Goal: Task Accomplishment & Management: Use online tool/utility

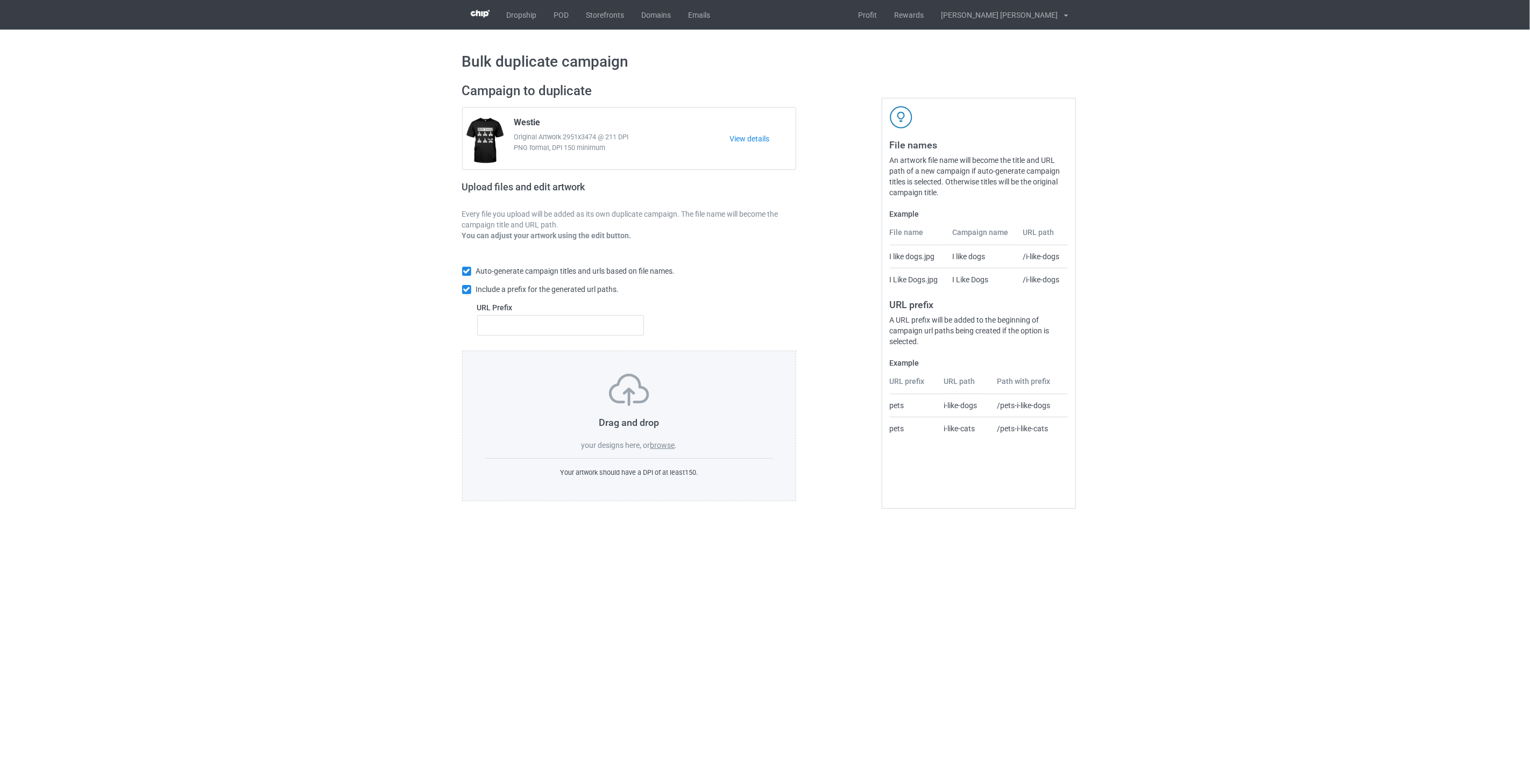
click at [667, 444] on label "browse" at bounding box center [662, 445] width 25 height 8
click at [0, 0] on input "browse" at bounding box center [0, 0] width 0 height 0
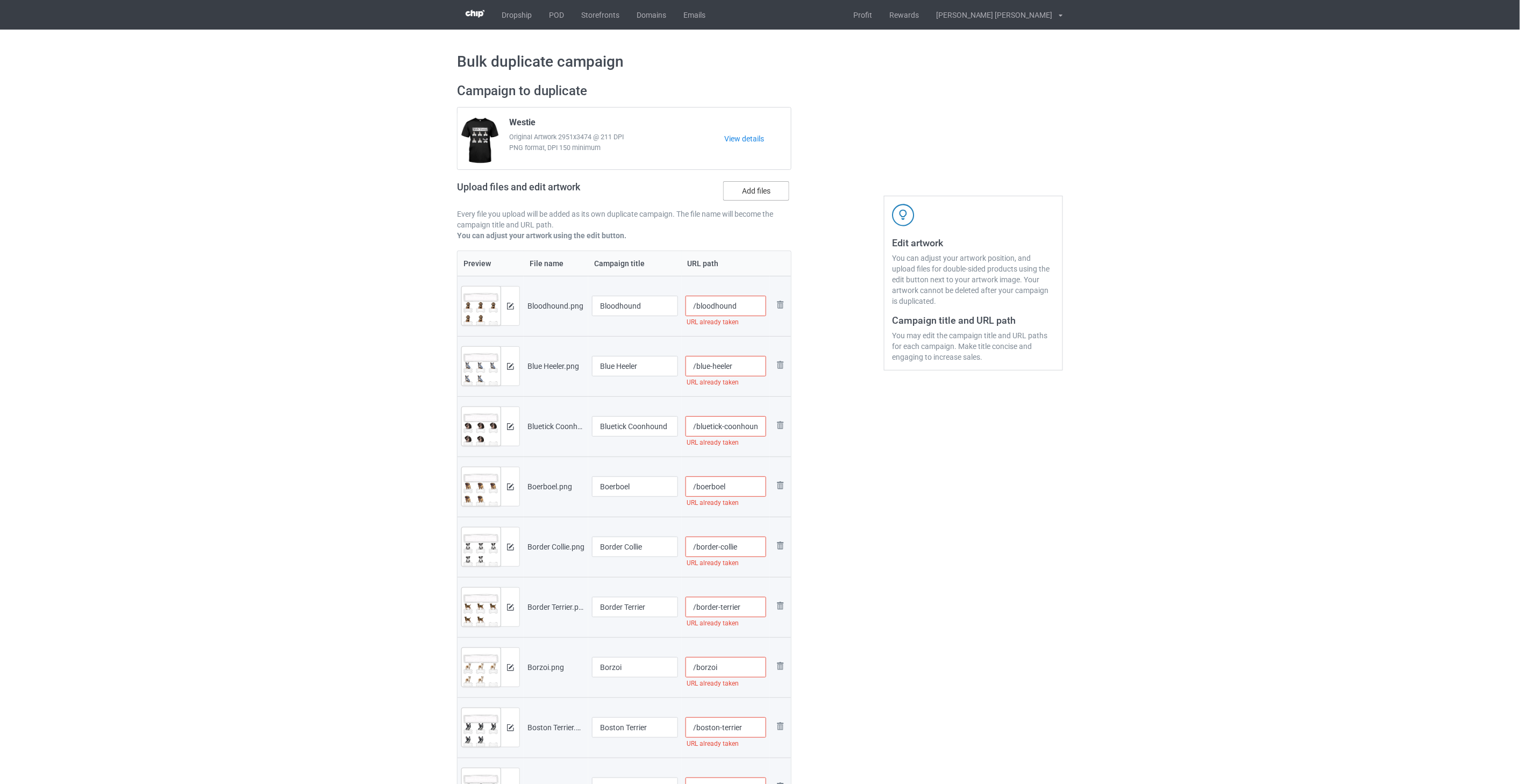
click at [699, 194] on label "Add files" at bounding box center [756, 191] width 66 height 19
click at [0, 0] on input "Add files" at bounding box center [0, 0] width 0 height 0
click at [699, 313] on input "/bloodhound" at bounding box center [726, 306] width 81 height 20
drag, startPoint x: 758, startPoint y: 307, endPoint x: 737, endPoint y: 307, distance: 21.0
click at [699, 307] on input "/bloodhound-tra2" at bounding box center [726, 306] width 81 height 20
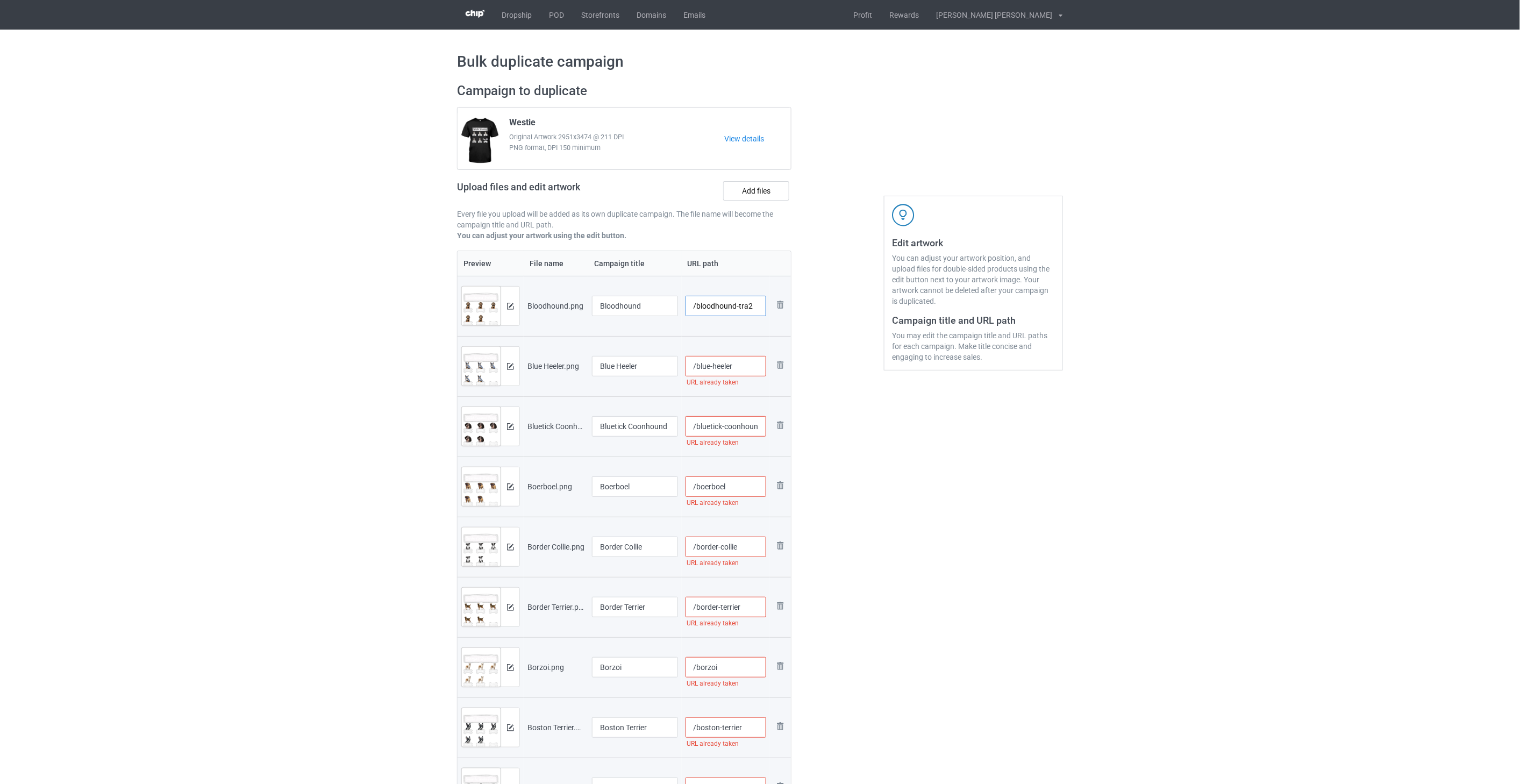
type input "/bloodhound-tra2"
click at [699, 370] on input "/blue-heeler" at bounding box center [726, 366] width 81 height 20
paste input "-tra2"
type input "/blue-heeler-tra2"
click at [699, 422] on input "/bluetick-coonhound" at bounding box center [726, 427] width 81 height 20
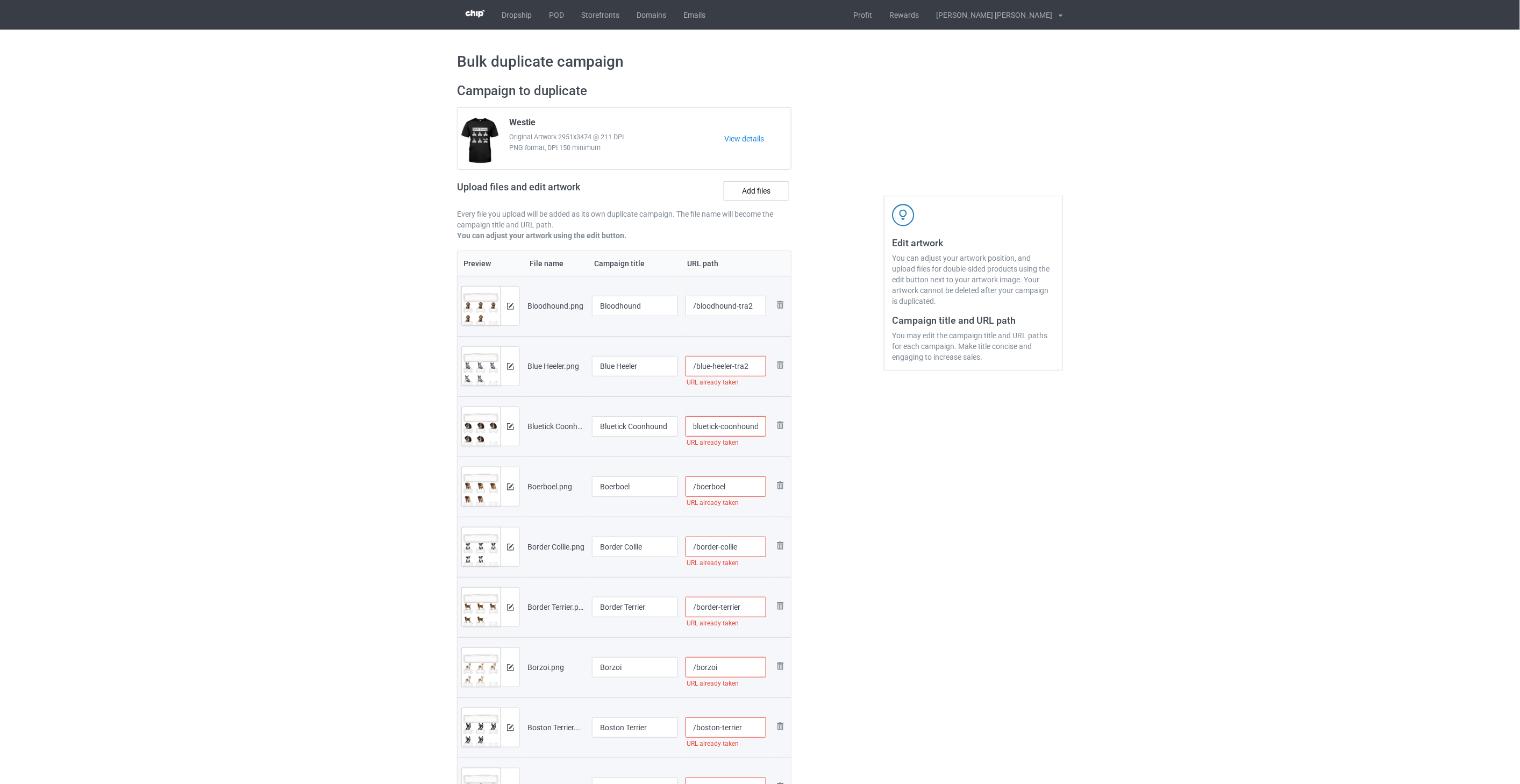
paste input "-tra2"
type input "/bluetick-coonhound-tra2"
click at [699, 487] on input "/boerboel" at bounding box center [726, 487] width 81 height 20
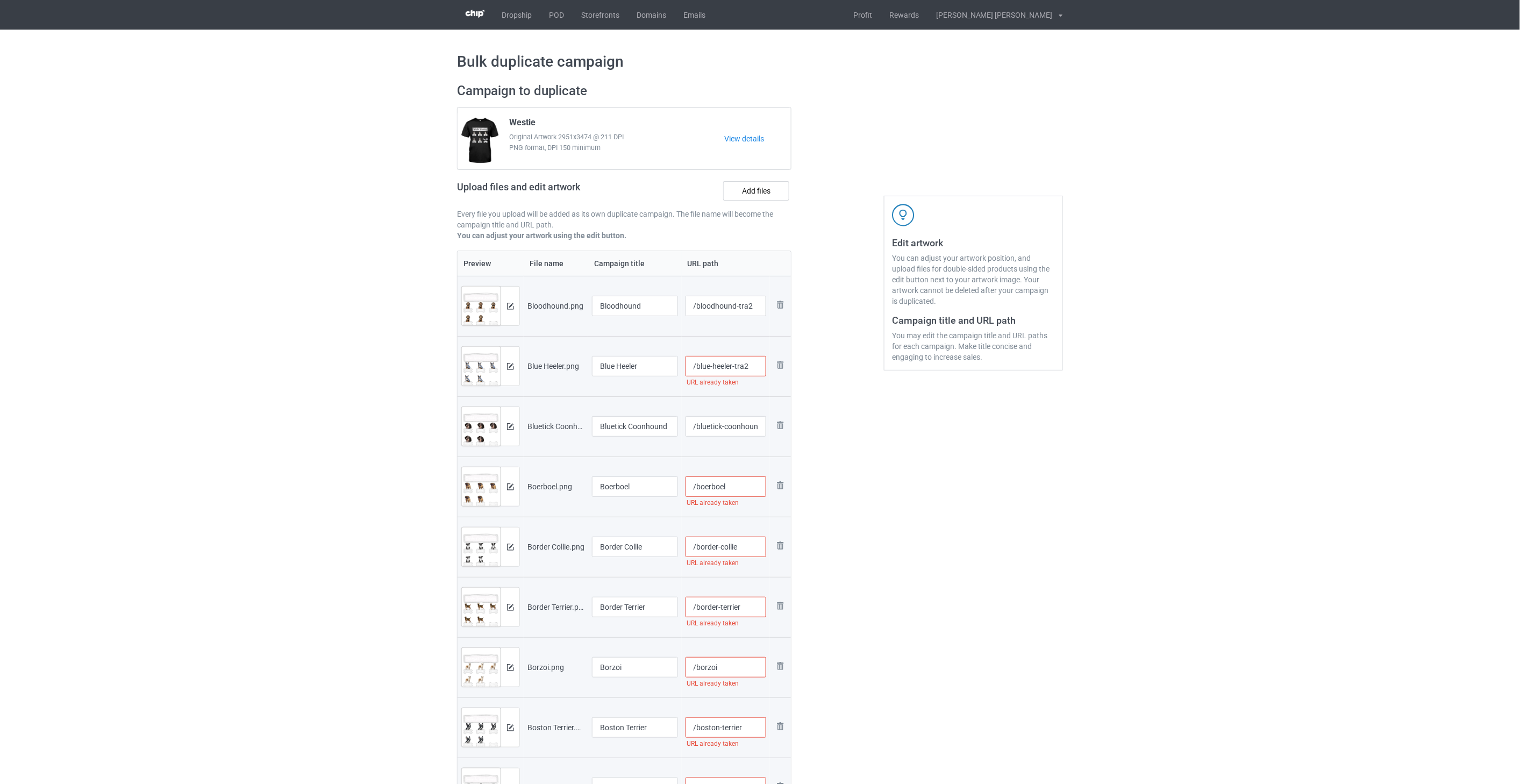
paste input "-tra2"
type input "/boerboel-tra2"
click at [699, 367] on input "/blue-heeler-tra2" at bounding box center [726, 366] width 81 height 20
type input "/blue-heeler-tra2"
click at [699, 546] on input "/border-collie" at bounding box center [726, 547] width 81 height 20
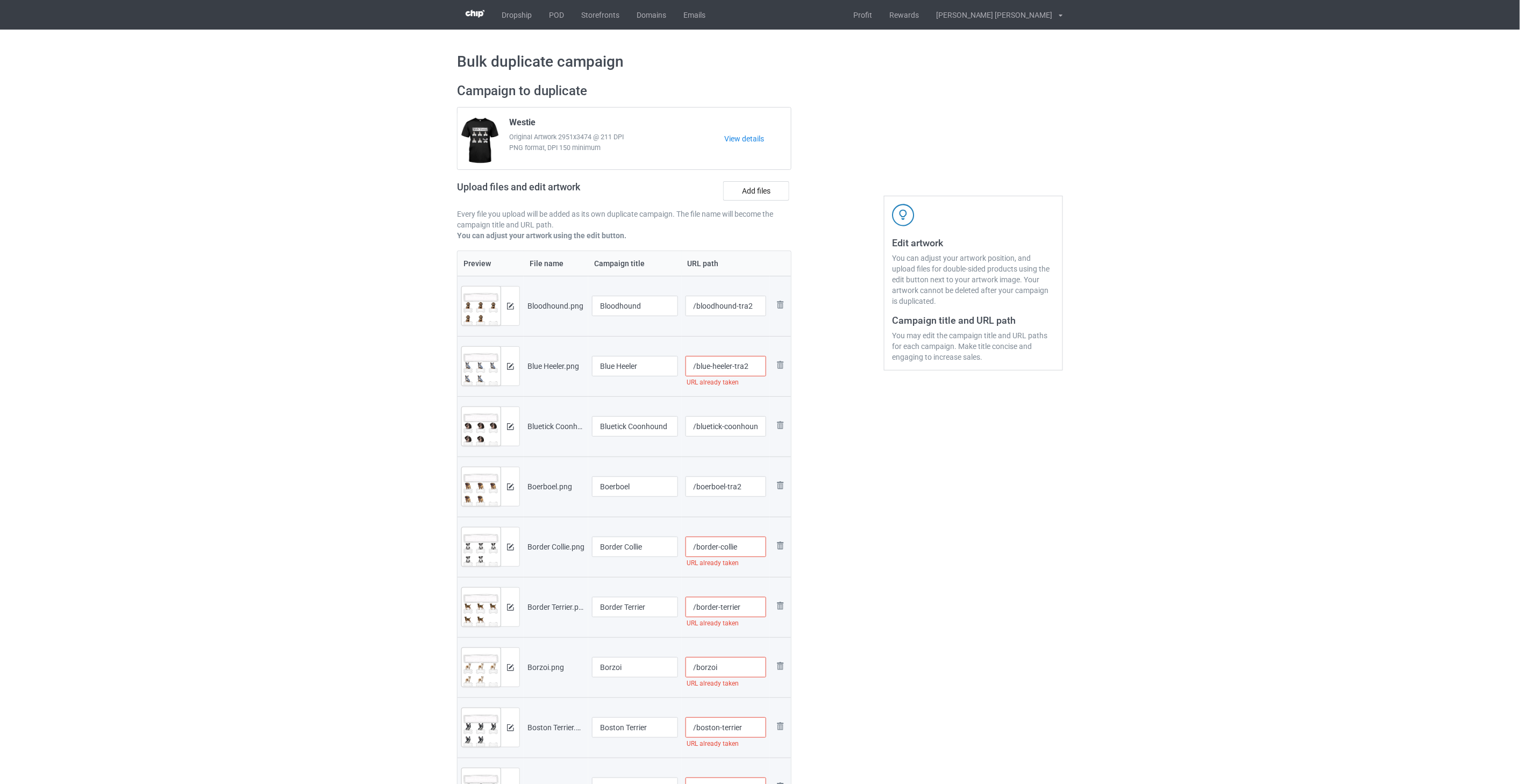
paste input "-tra2"
type input "/border-collie-tra2"
click at [699, 364] on input "/blue-heeler-tra2" at bounding box center [726, 366] width 81 height 20
click at [699, 607] on input "/border-terrier" at bounding box center [726, 607] width 81 height 20
paste input "-tra2"
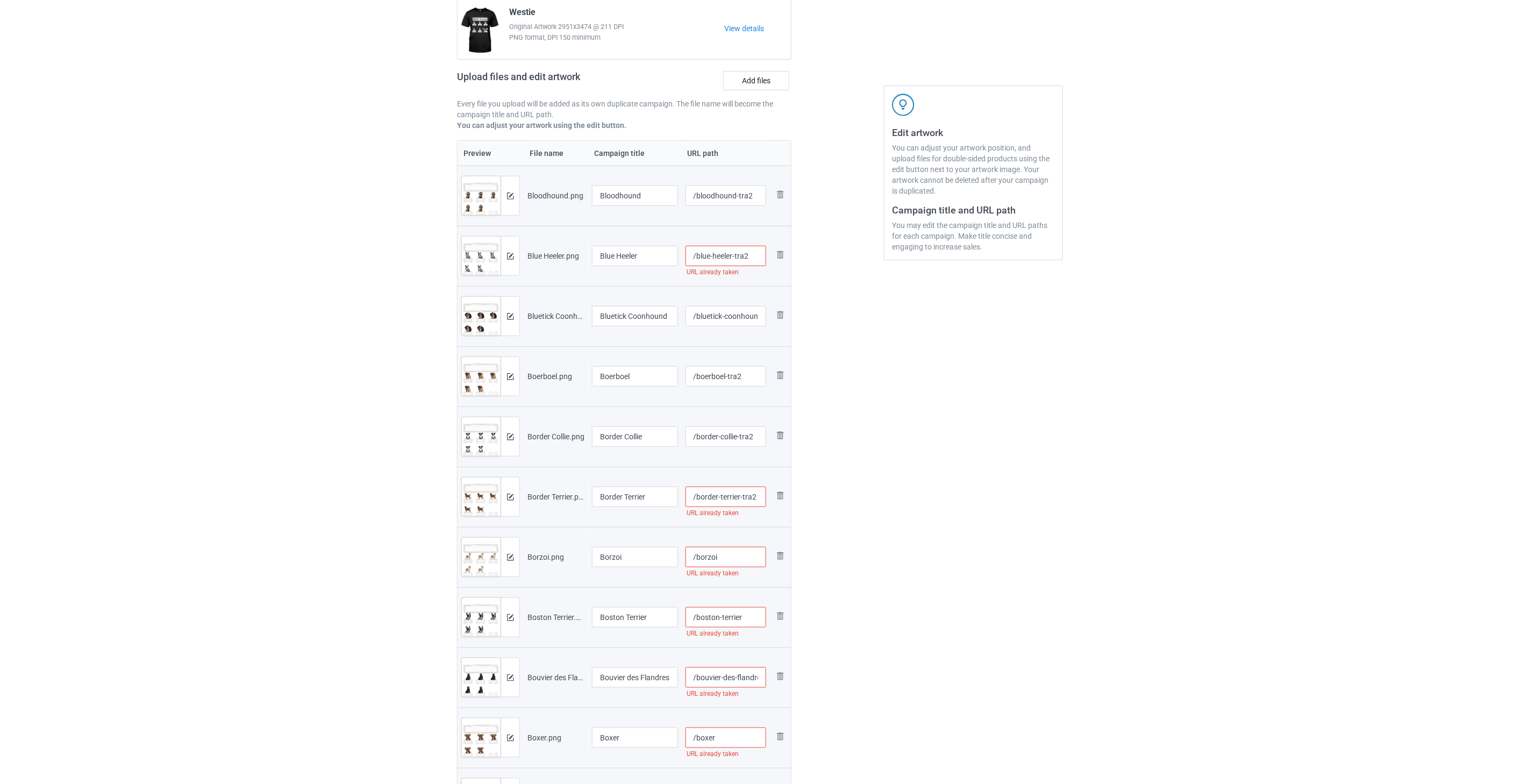
scroll to position [119, 0]
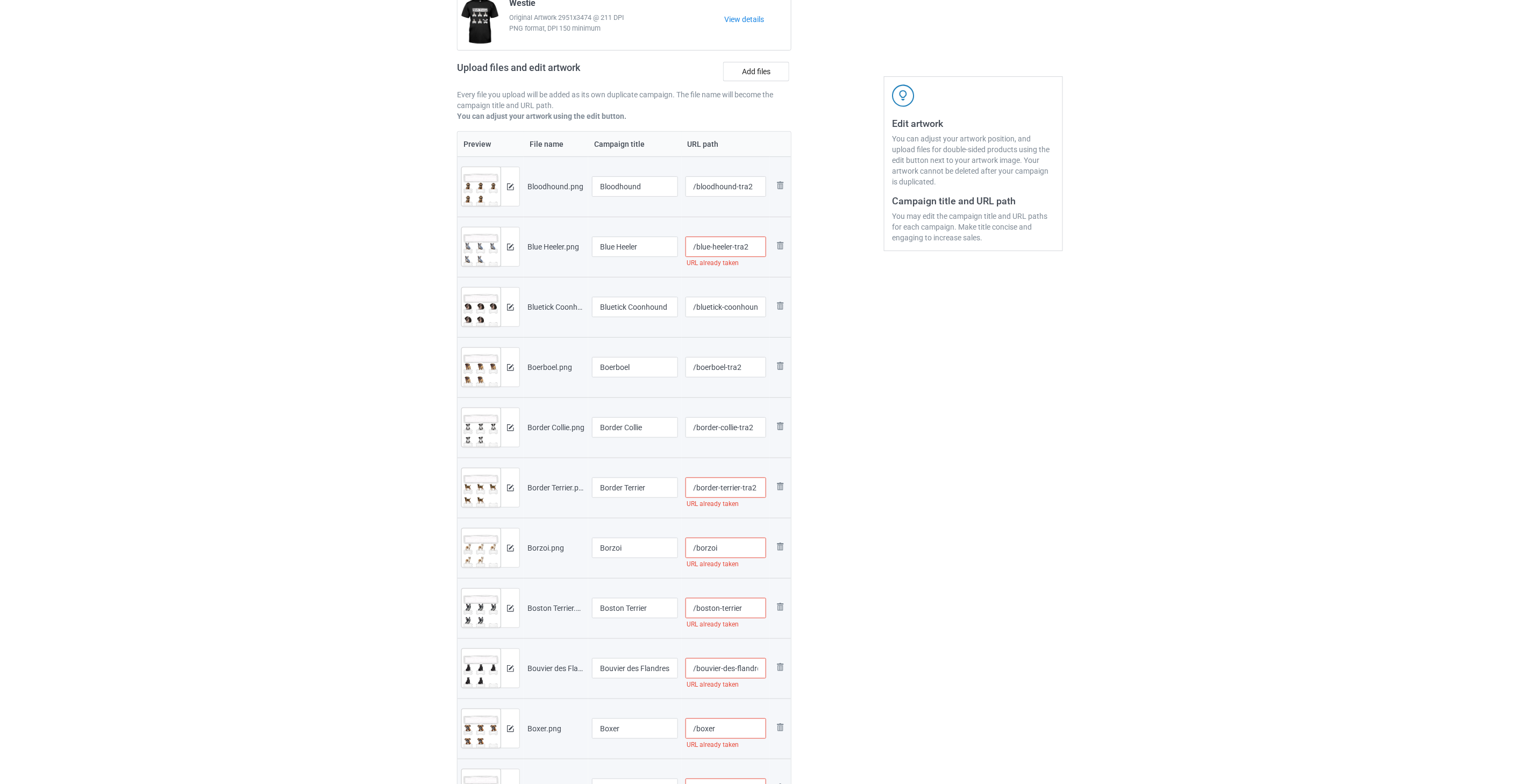
type input "/border-terrier-tra2"
click at [699, 539] on input "/borzoi" at bounding box center [726, 548] width 81 height 20
paste input "-tra2"
type input "/borzoi-tra2"
click at [699, 611] on input "/boston-terrier" at bounding box center [726, 608] width 81 height 20
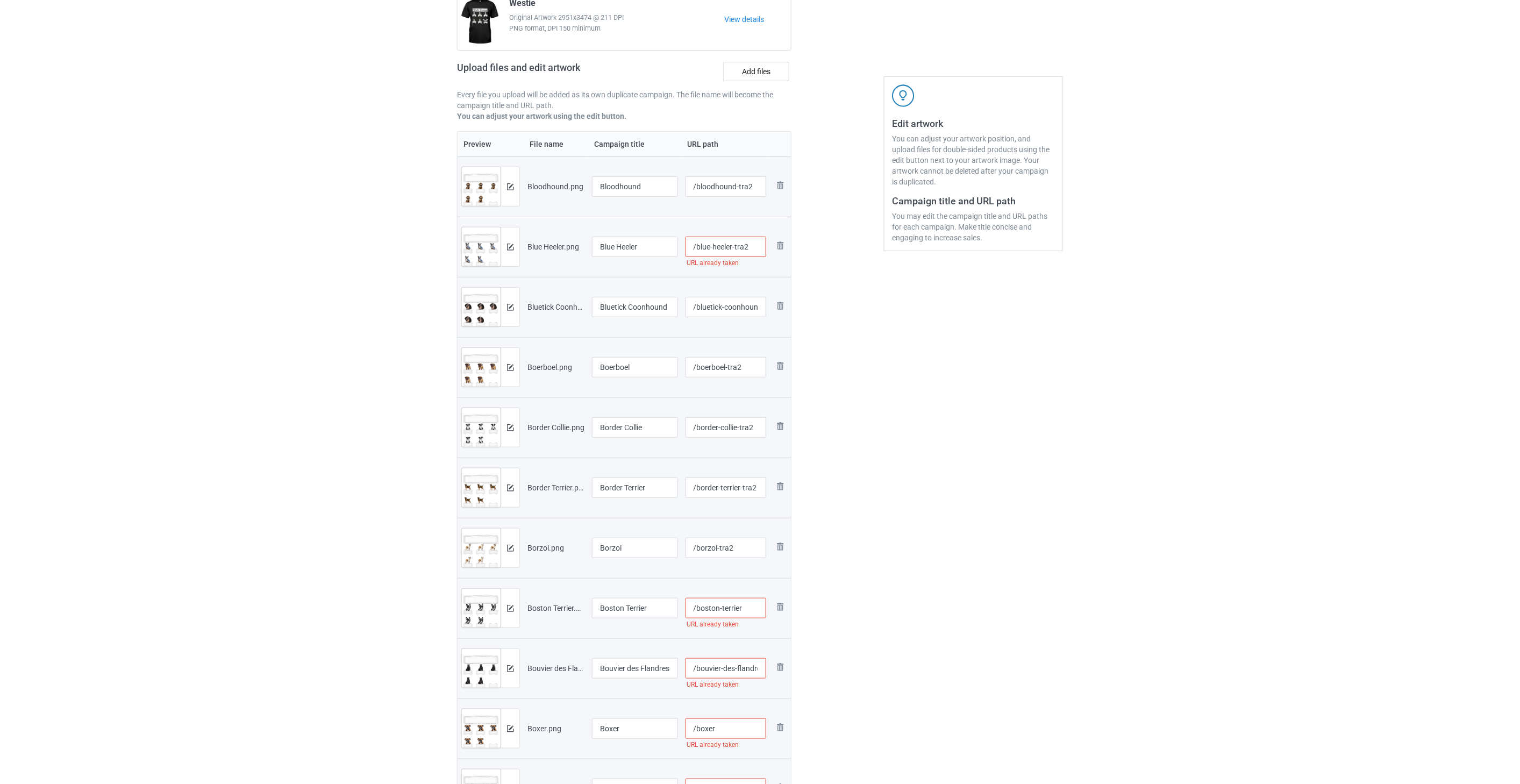
paste input "-tra2"
type input "/boston-terrier-tra2"
click at [699, 668] on input "/bouvier-des-flandres" at bounding box center [726, 668] width 81 height 20
paste input "-tra2"
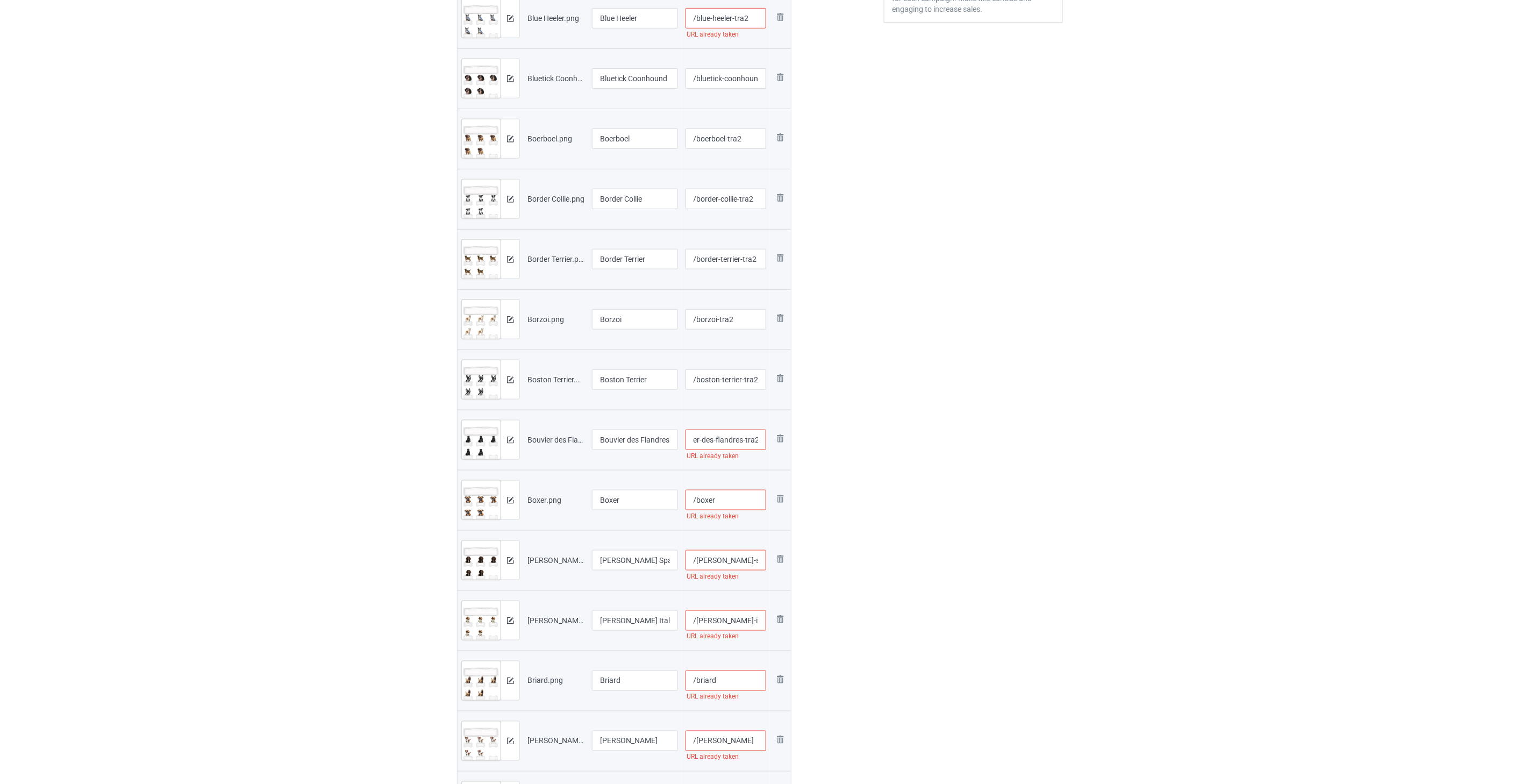
scroll to position [358, 0]
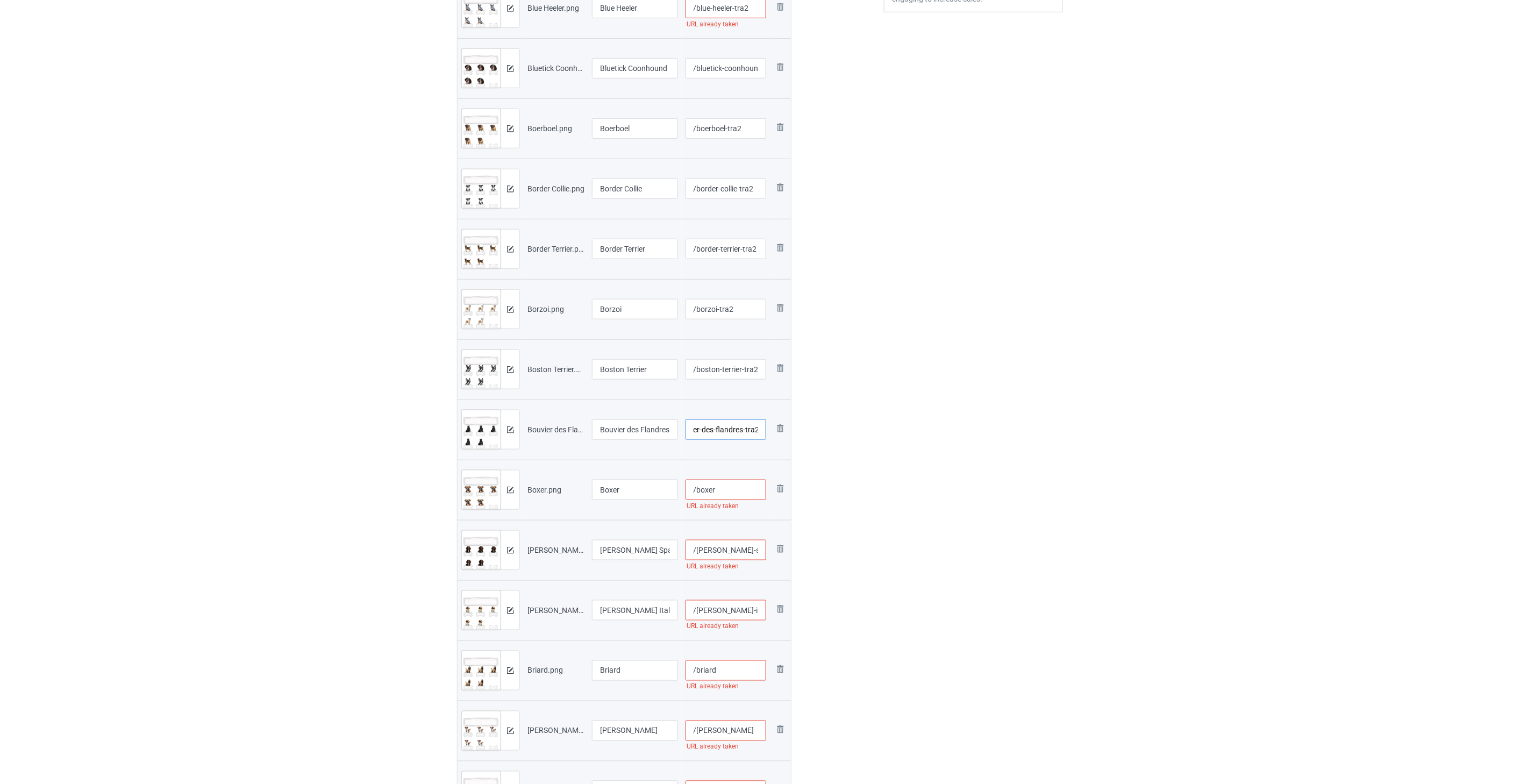
type input "/bouvier-des-flandres-tra2"
click at [699, 488] on input "/boxer" at bounding box center [726, 490] width 81 height 20
paste input "-tra2"
type input "/boxer-tra2"
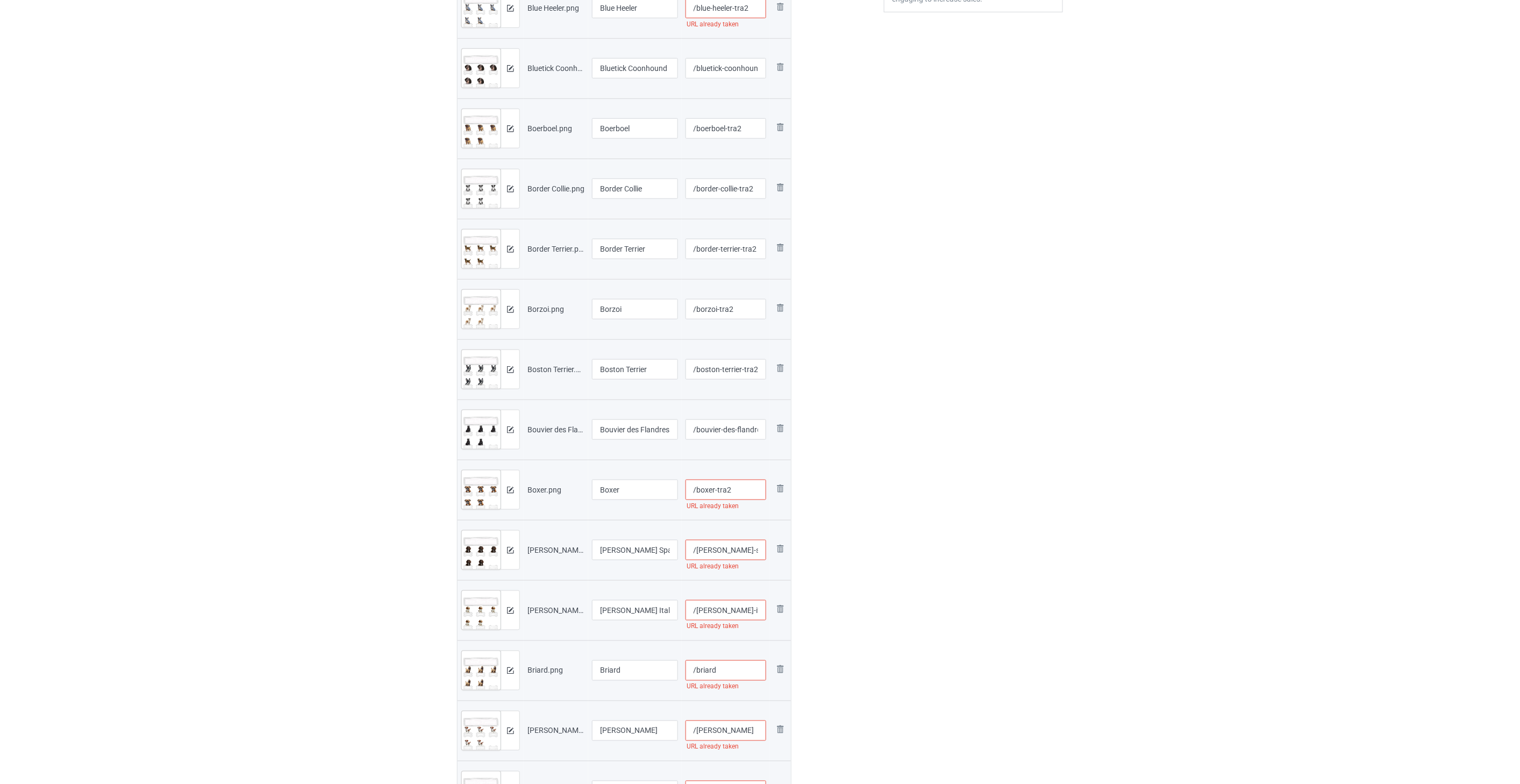
click at [699, 548] on input "/[PERSON_NAME]-spaniel" at bounding box center [726, 550] width 81 height 20
paste input "-tra2"
type input "/[PERSON_NAME]-spaniel-tra2"
click at [699, 603] on input "/[PERSON_NAME]-italiano" at bounding box center [726, 610] width 81 height 20
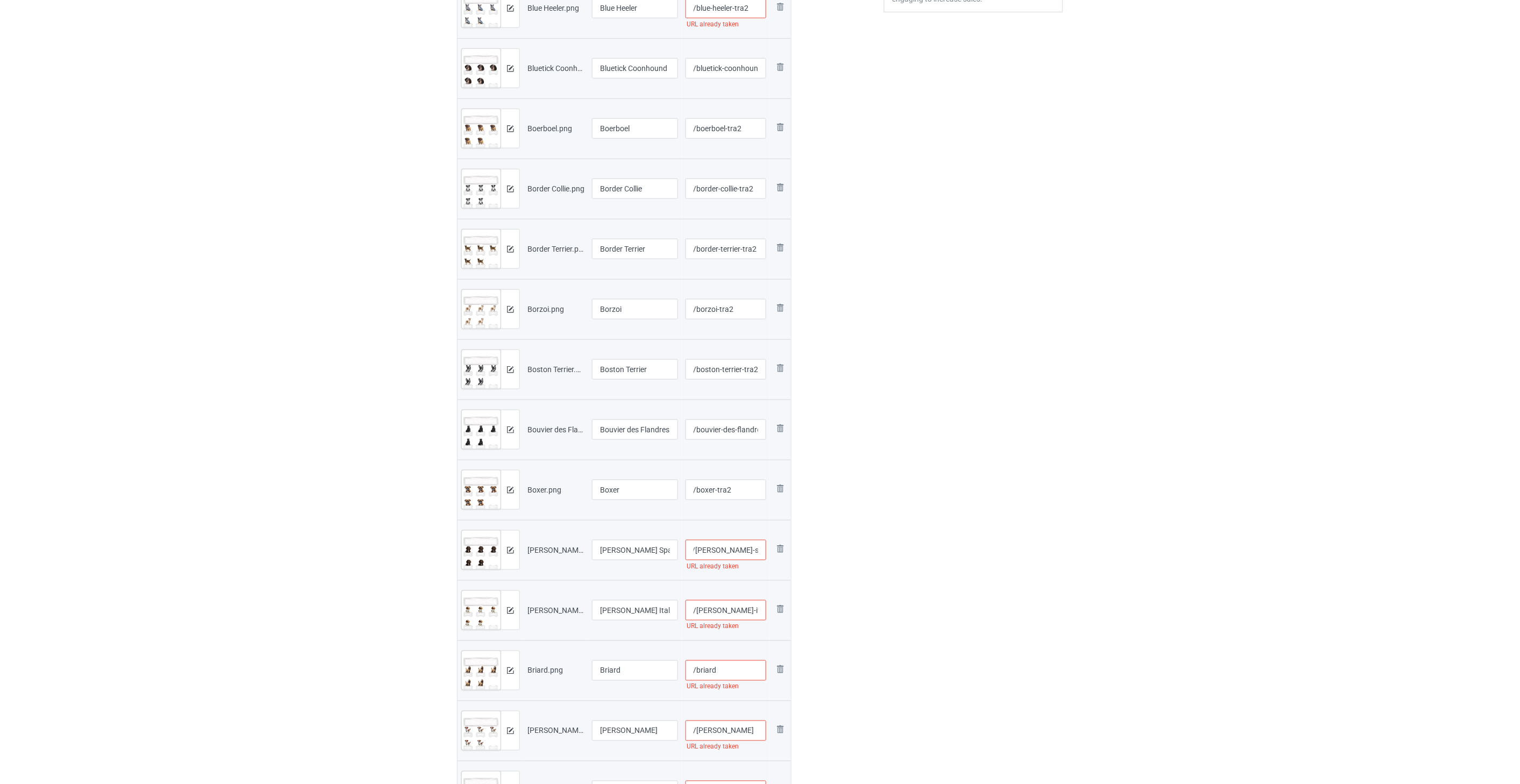
scroll to position [0, 0]
paste input "-tra2"
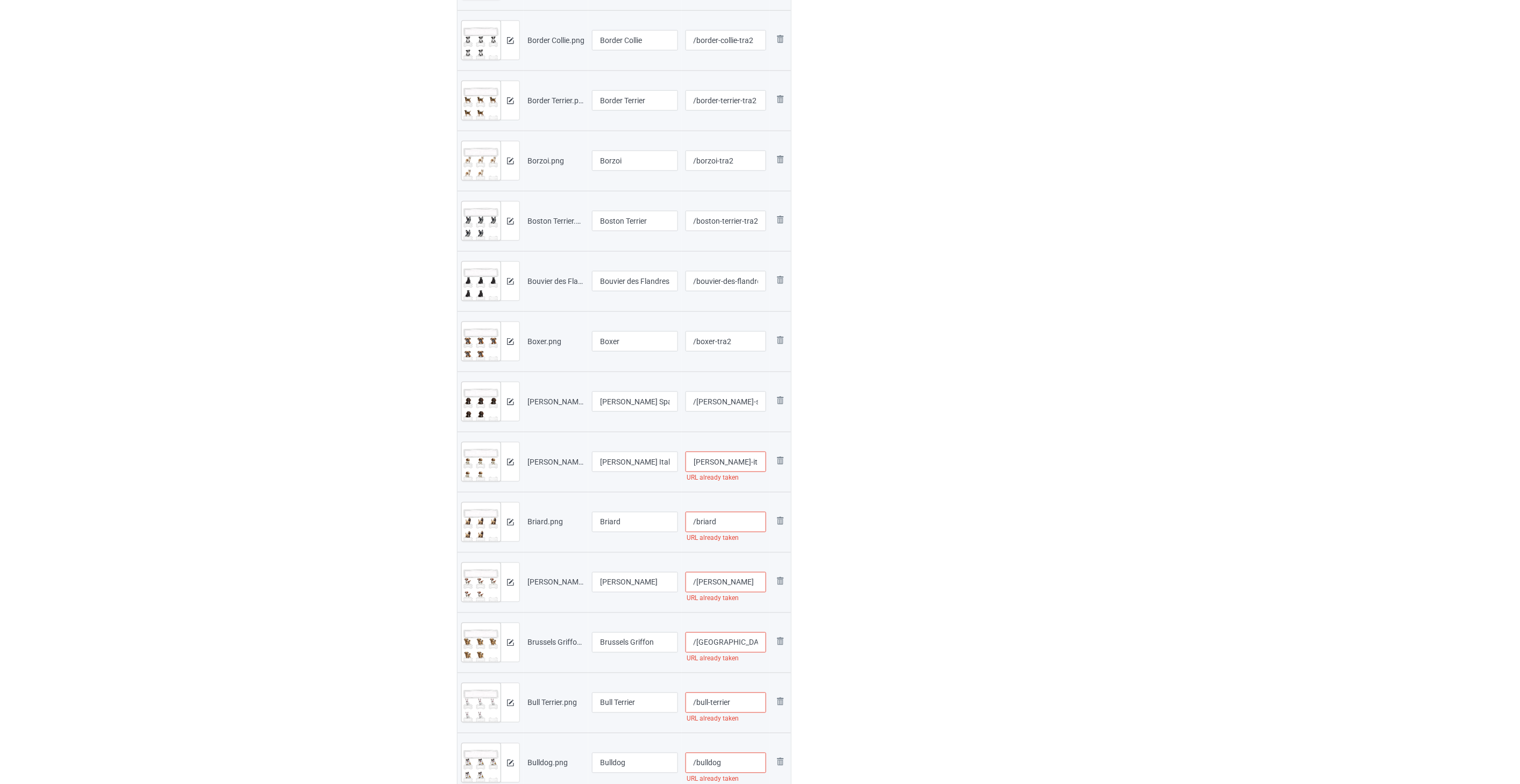
scroll to position [538, 0]
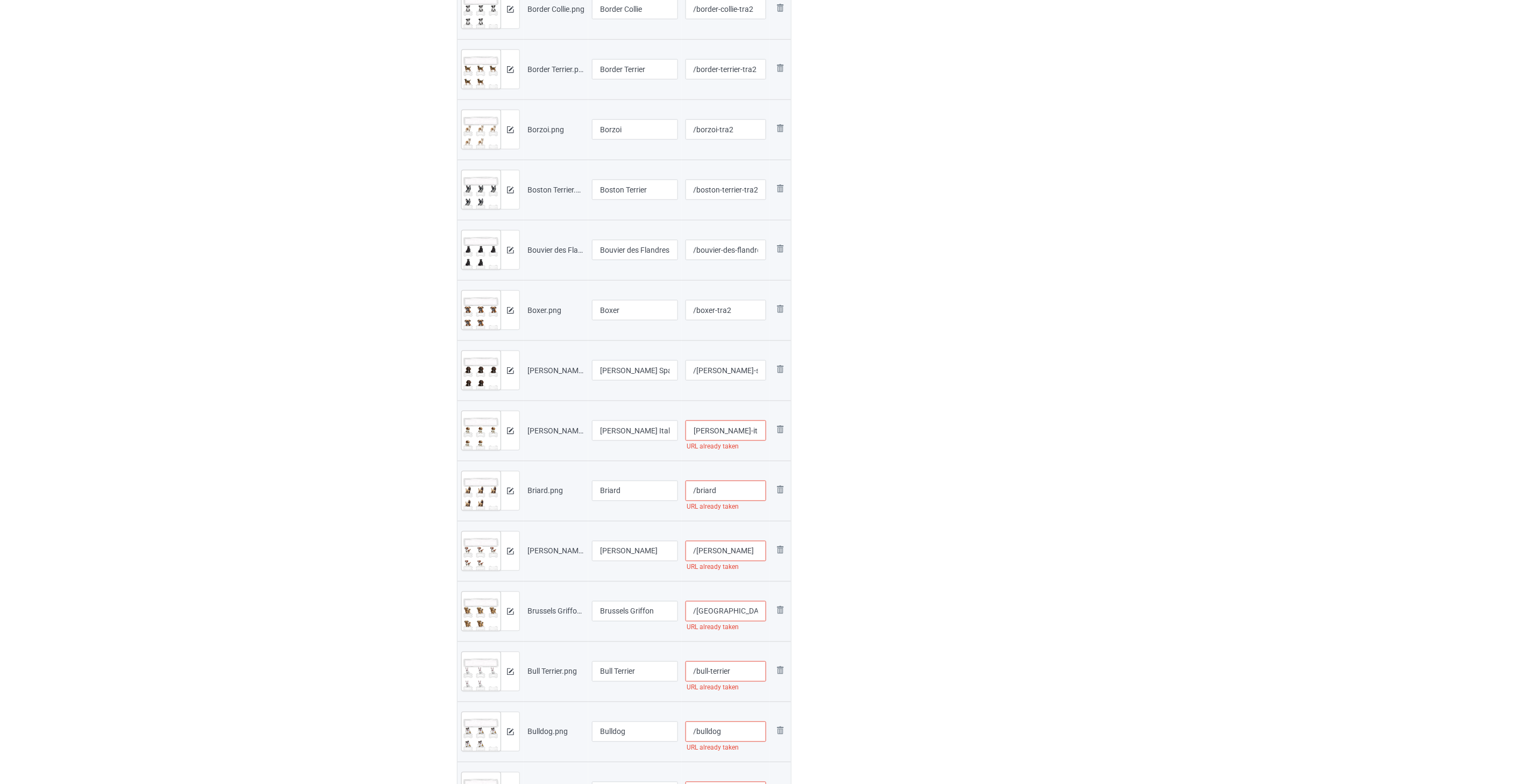
type input "/[PERSON_NAME]-italiano-tra2"
click at [699, 492] on input "/briard" at bounding box center [726, 491] width 81 height 20
paste input "-tra2"
type input "/briard-tra2"
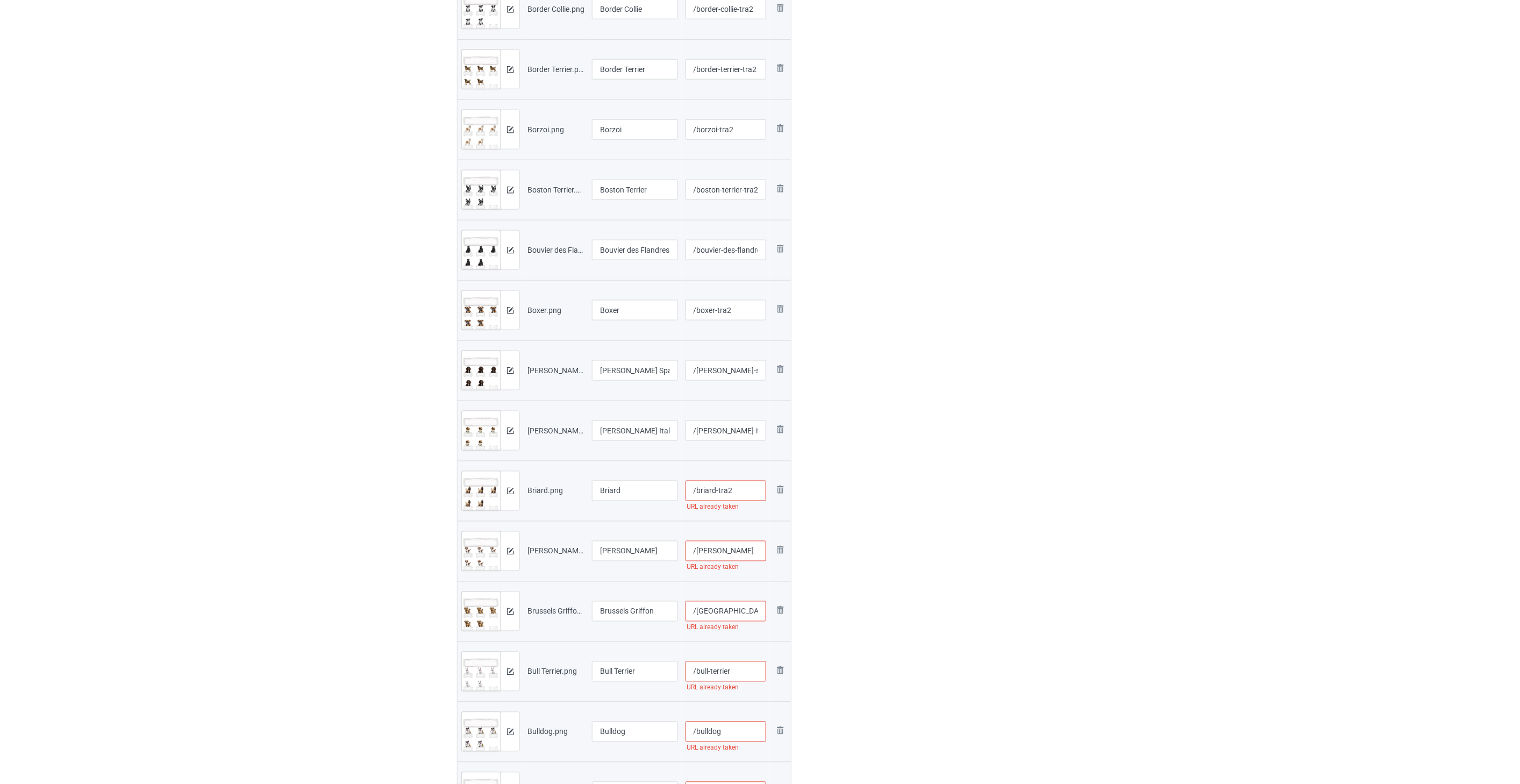
click at [699, 557] on input "/[PERSON_NAME]" at bounding box center [726, 551] width 81 height 20
paste input "-tra2"
type input "/brittany-tra2"
click at [699, 614] on input "/[GEOGRAPHIC_DATA]-griffon" at bounding box center [726, 611] width 81 height 20
paste input "-tra2"
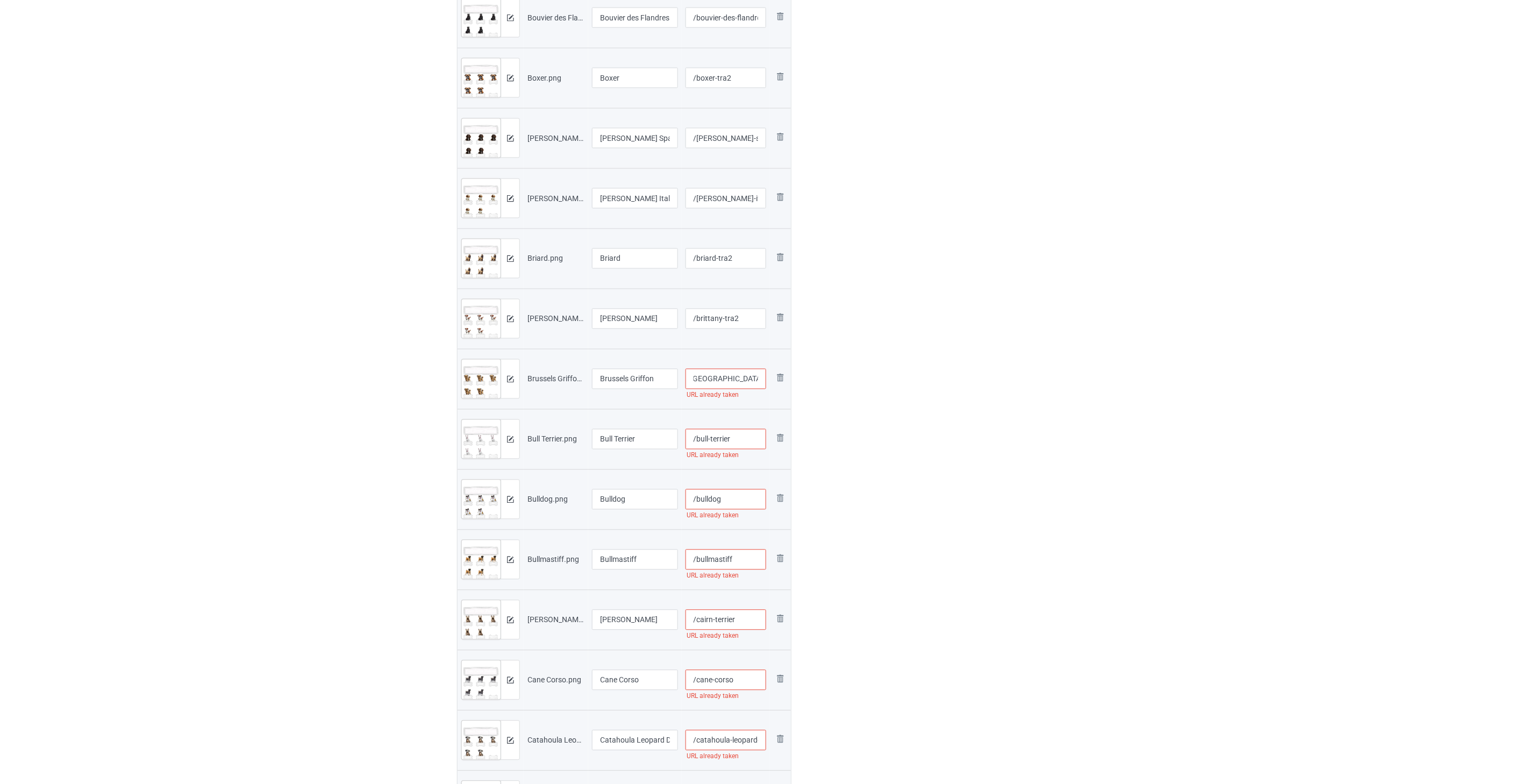
scroll to position [776, 0]
type input "/[GEOGRAPHIC_DATA]-griffon-tra2"
click at [699, 439] on input "/bull-terrier" at bounding box center [726, 433] width 81 height 20
paste input "-tra2"
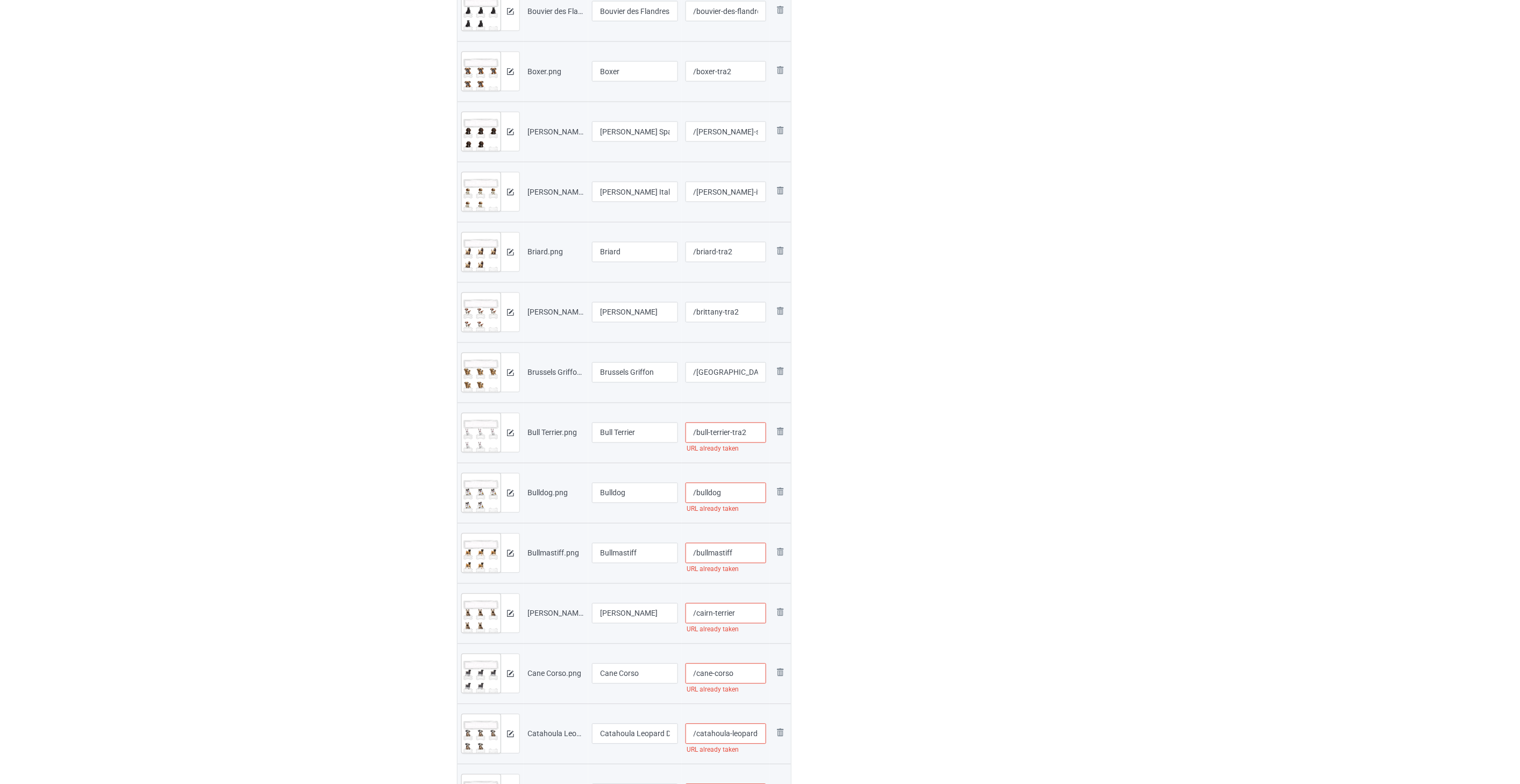
type input "/bull-terrier-tra2"
click at [699, 493] on input "/bulldog" at bounding box center [726, 493] width 81 height 20
paste input "-tra2"
type input "/bulldog-tra2"
click at [699, 549] on input "/bullmastiff" at bounding box center [726, 554] width 81 height 20
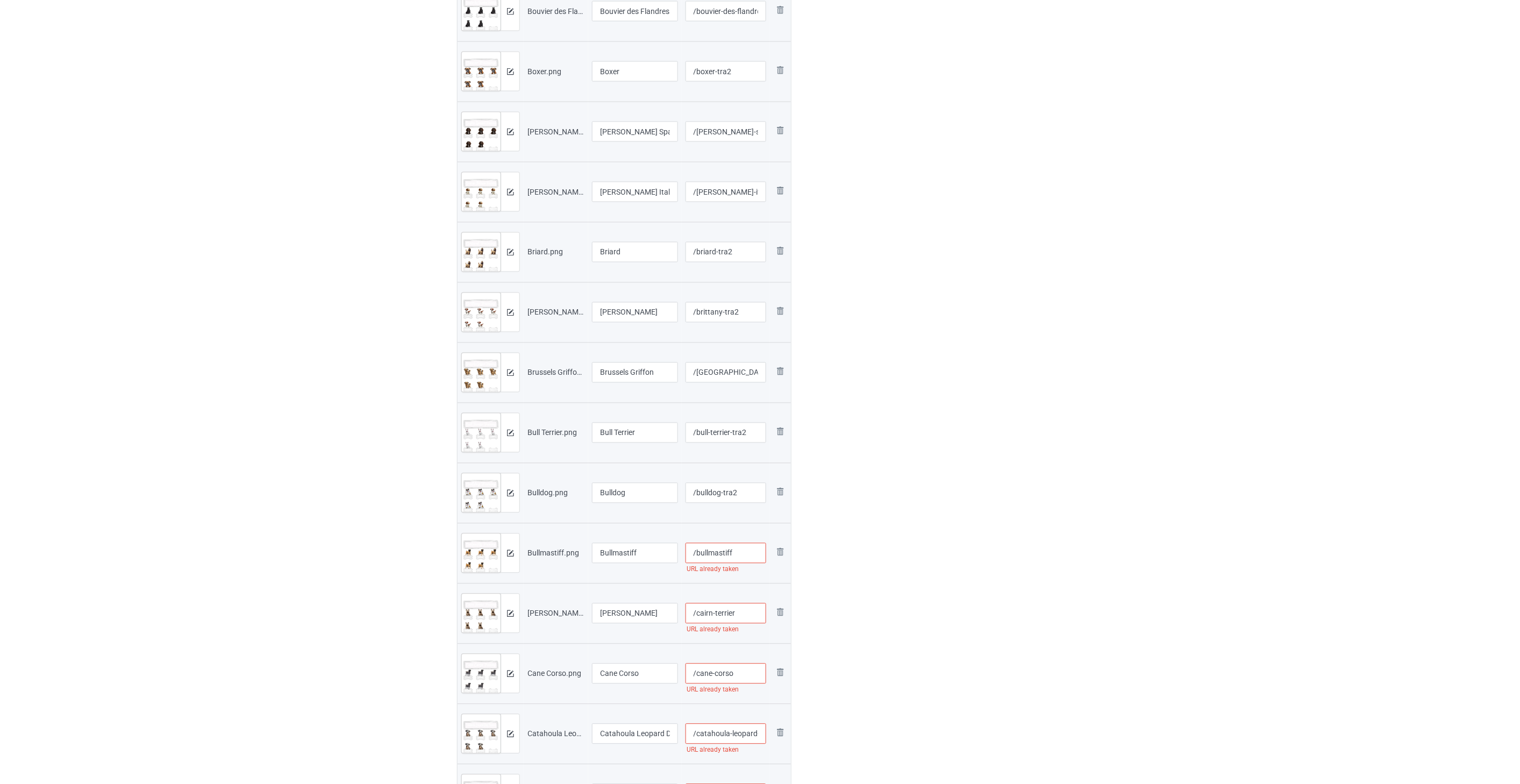
paste input "-tra2"
type input "/bullmastiff-tra2"
click at [699, 614] on input "/cairn-terrier" at bounding box center [726, 614] width 81 height 20
paste input "-tra2"
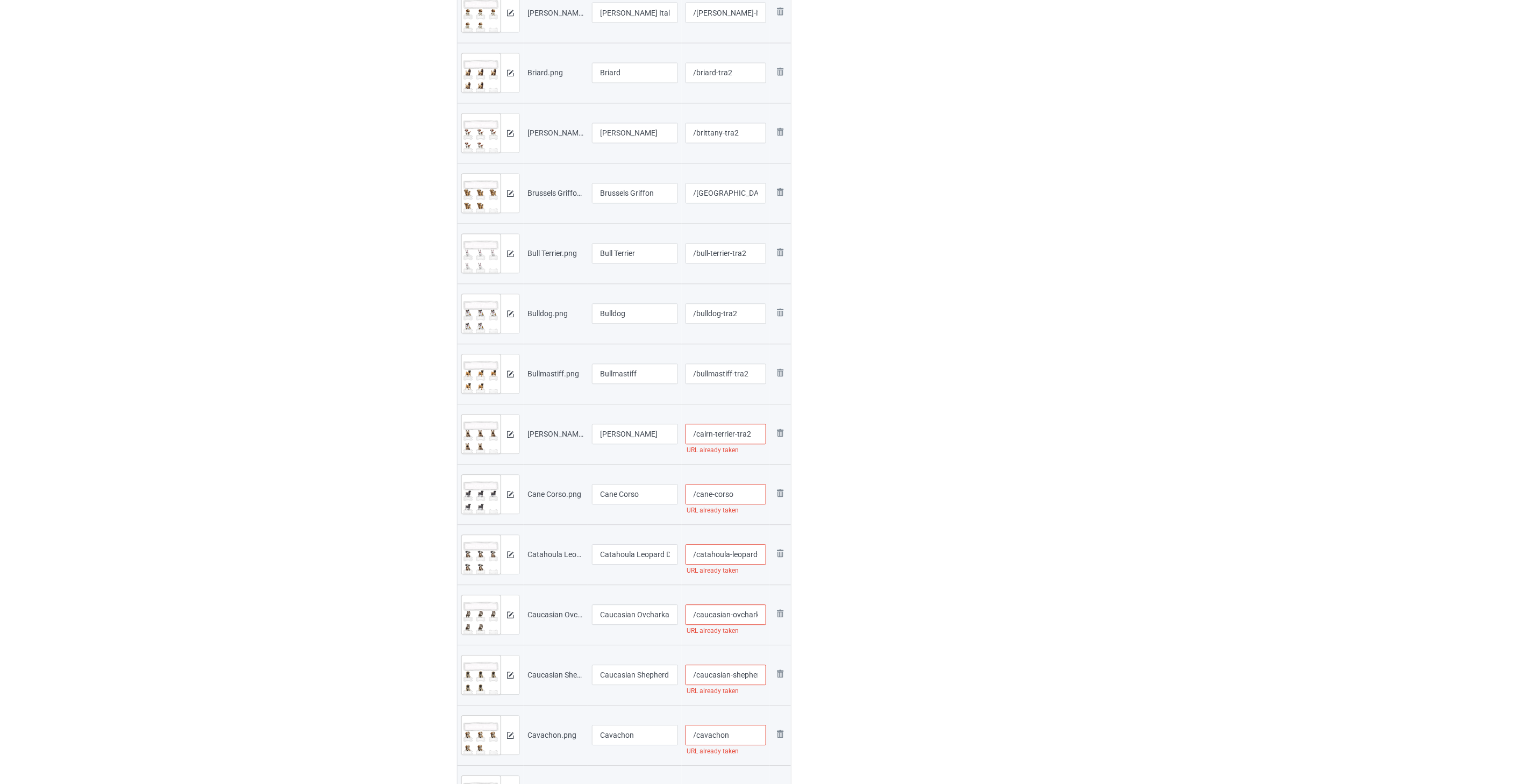
type input "/cairn-terrier-tra2"
click at [699, 498] on input "/cane-corso" at bounding box center [726, 495] width 81 height 20
paste input "-tra2"
type input "/cane-corso-tra2"
drag, startPoint x: 746, startPoint y: 554, endPoint x: 767, endPoint y: 531, distance: 31.1
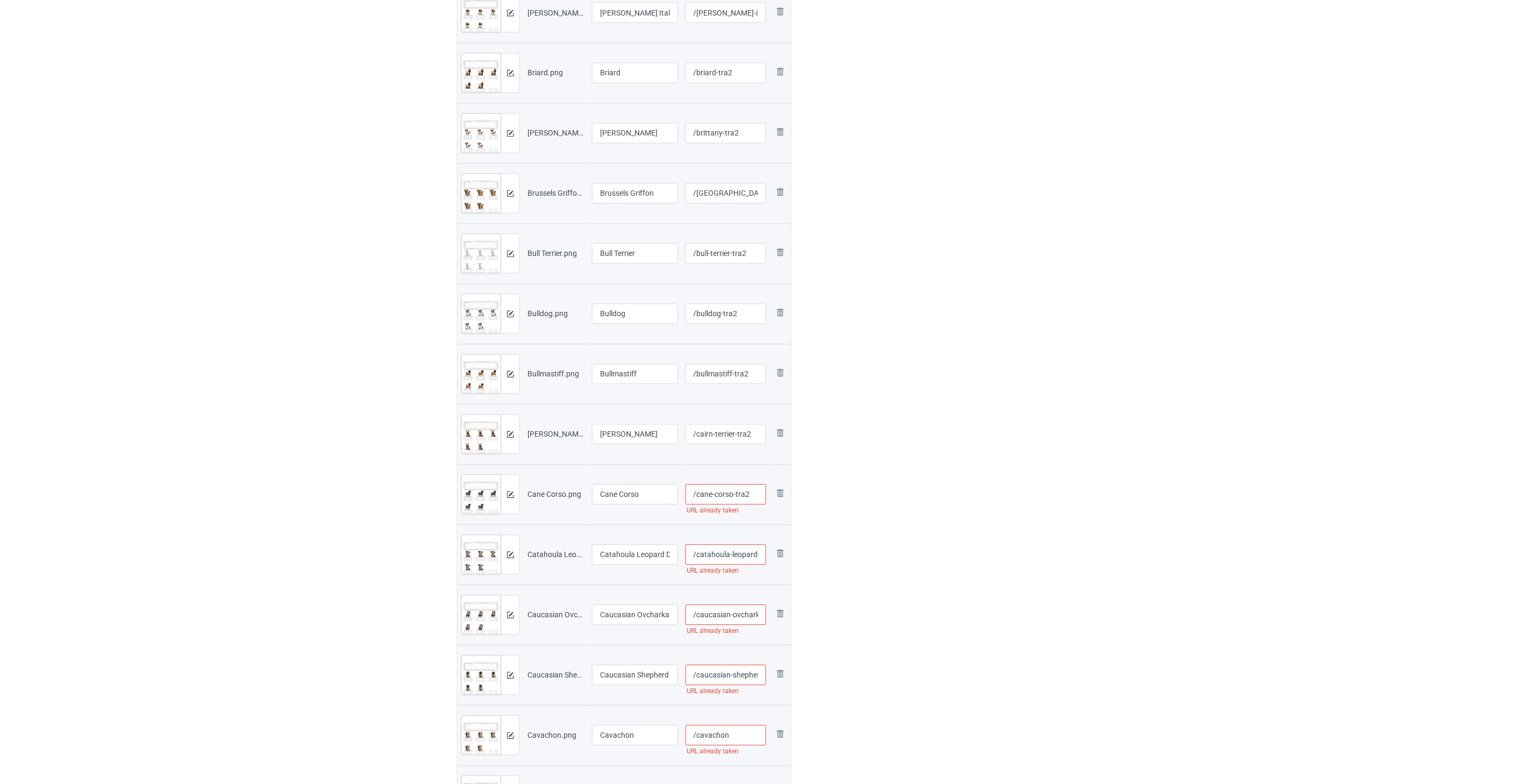
click at [699, 554] on input "/catahoula-leopard-dog" at bounding box center [726, 555] width 81 height 20
paste input "-tra2"
type input "/catahoula-leopard-dog-tra2"
click at [699, 619] on input "/caucasian-ovcharka" at bounding box center [726, 615] width 81 height 20
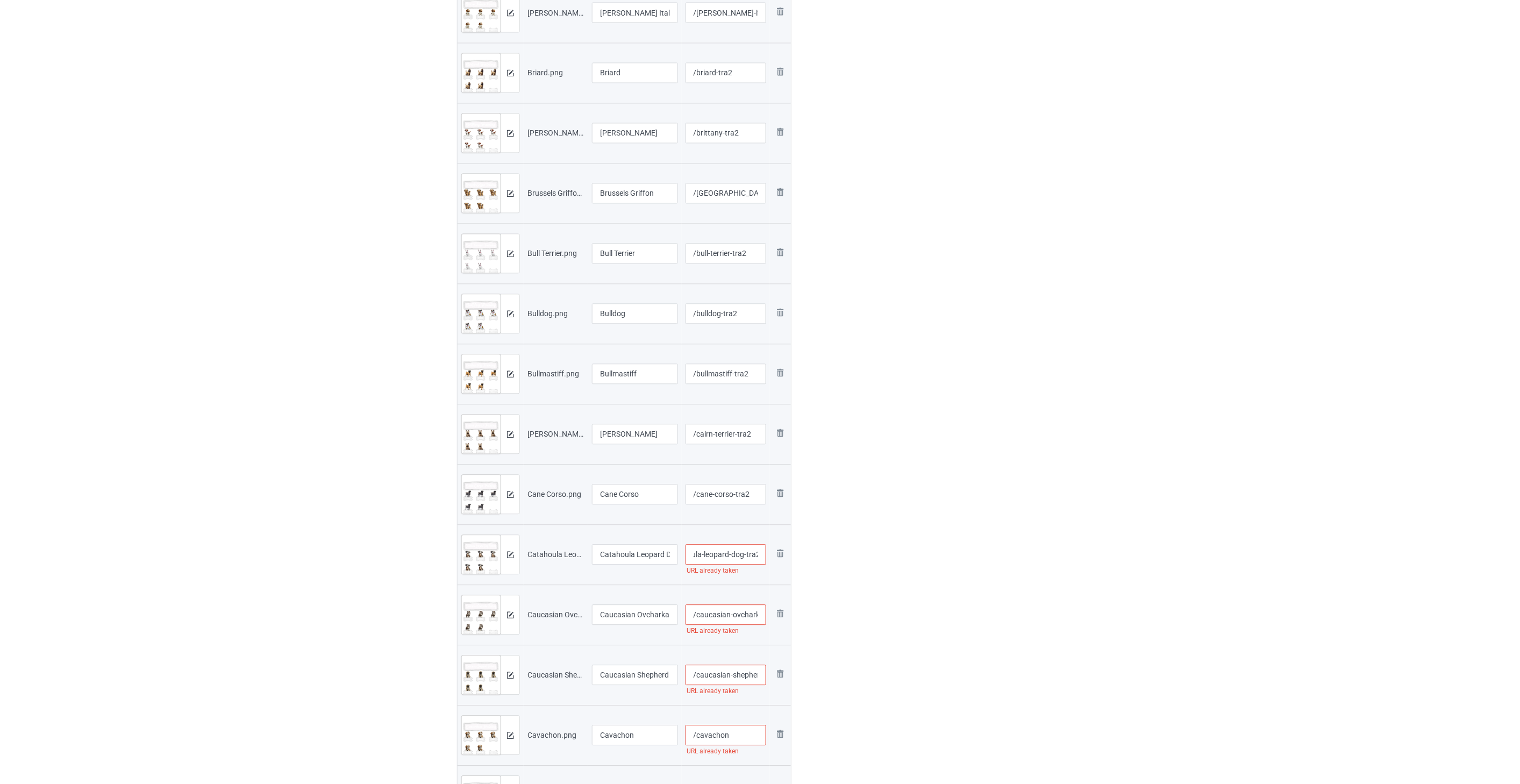
scroll to position [0, 0]
paste input "-tra2"
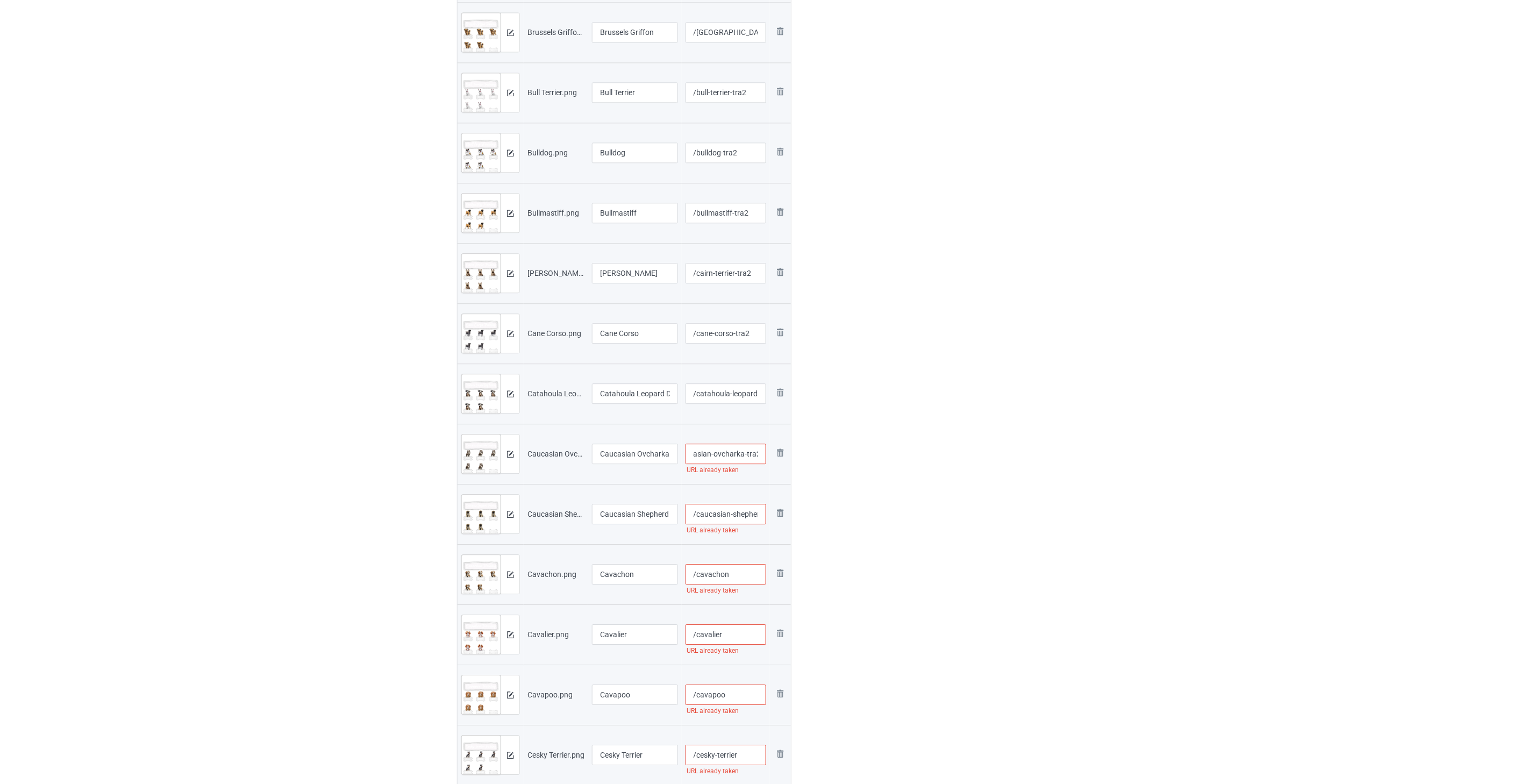
scroll to position [1135, 0]
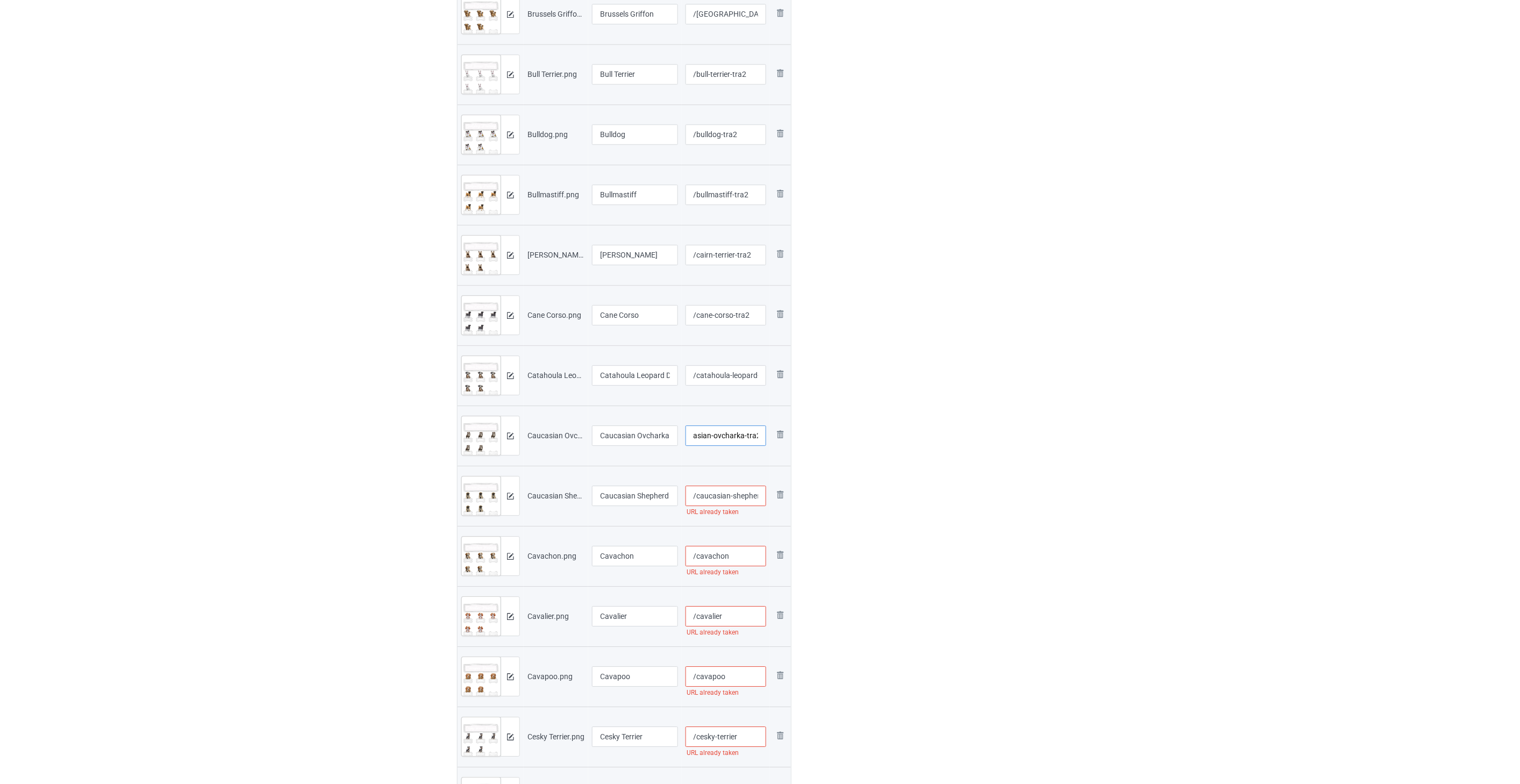
type input "/caucasian-ovcharka-tra2"
click at [699, 493] on input "/caucasian-shepherd" at bounding box center [726, 496] width 81 height 20
paste input "-tra2"
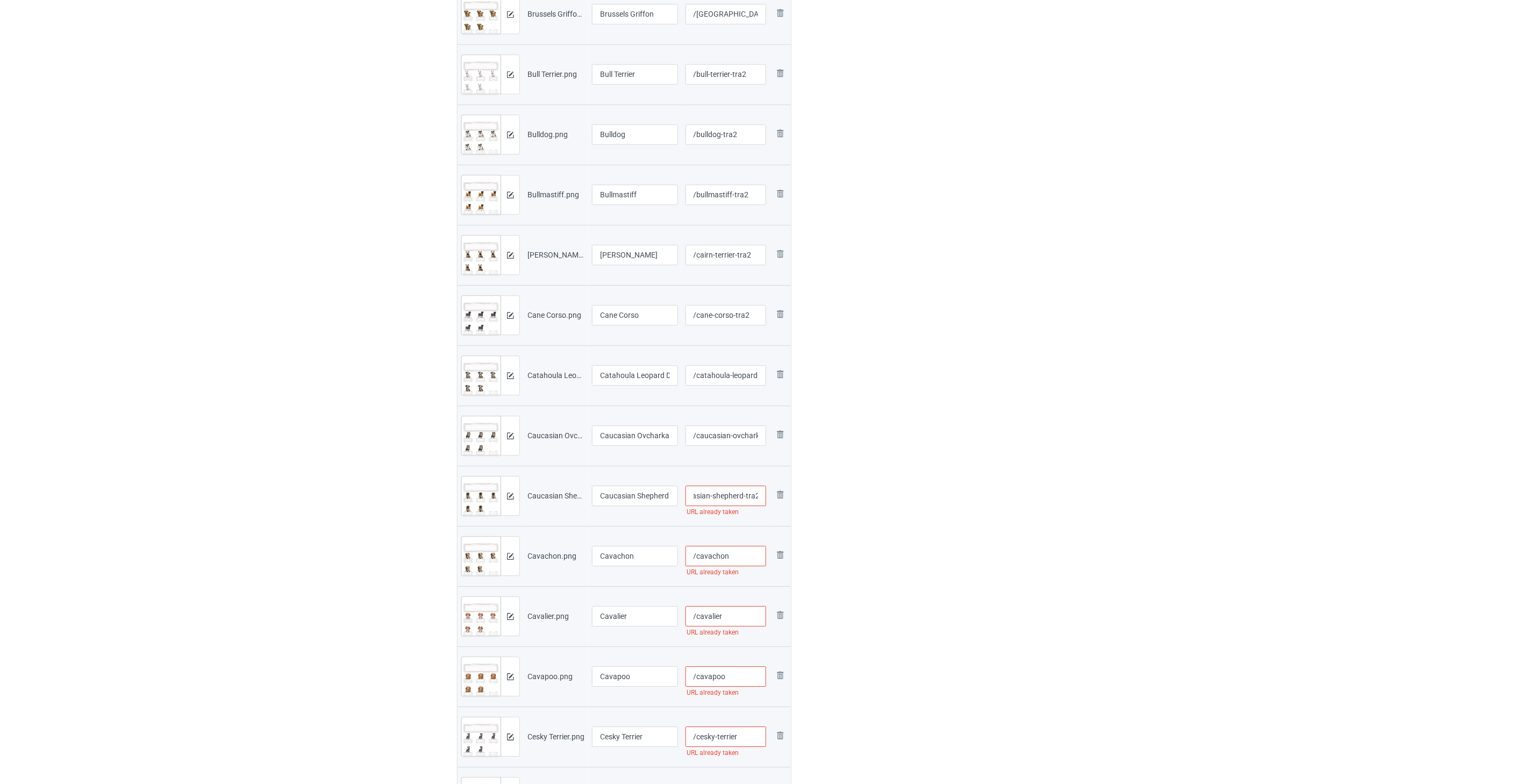
type input "/caucasian-shepherd-tra2"
click at [699, 556] on input "/cavachon" at bounding box center [726, 556] width 81 height 20
paste input "-tra2"
type input "/cavachon-tra2"
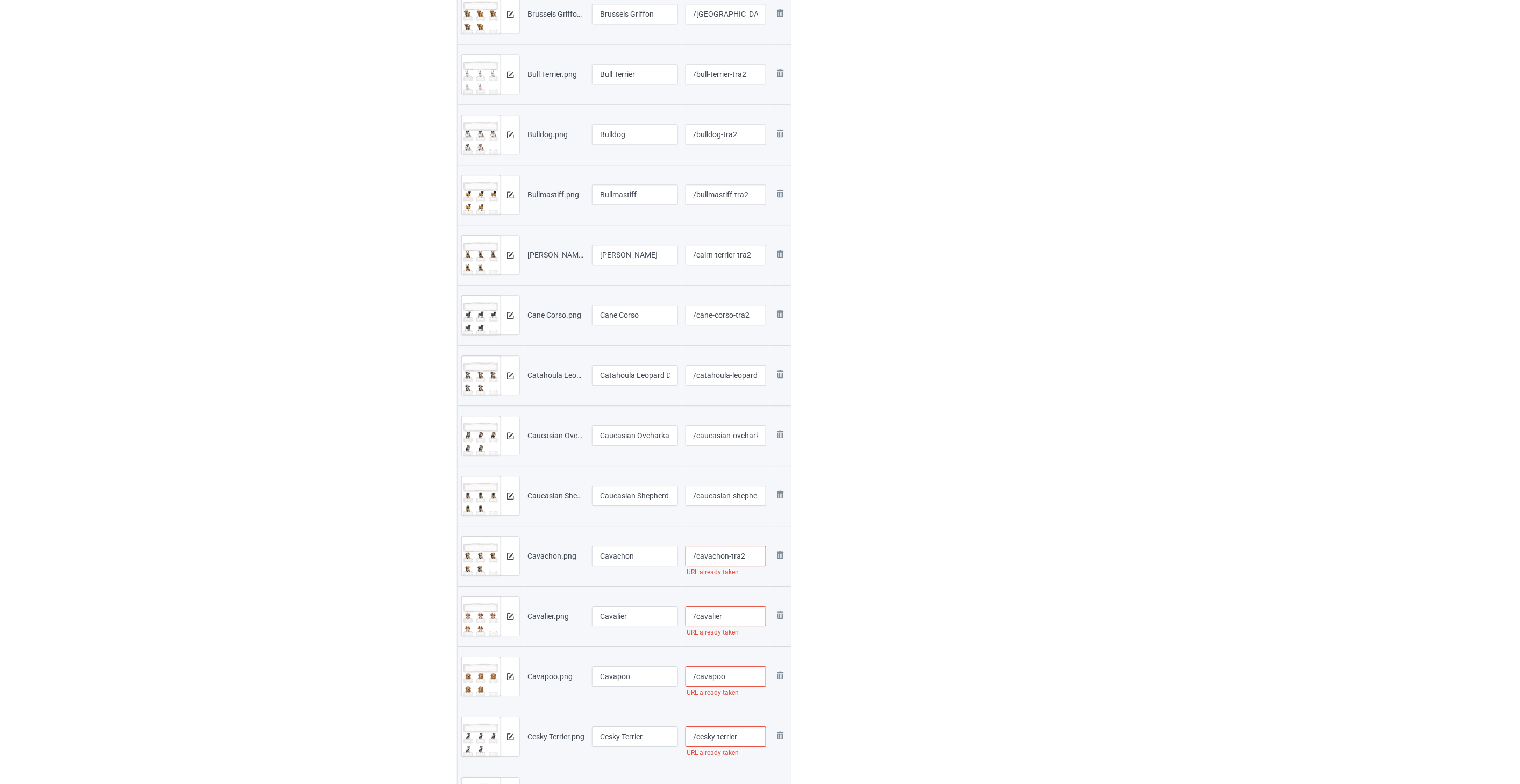
click at [699, 611] on input "/cavalier" at bounding box center [726, 616] width 81 height 20
paste input "-tra2"
type input "/cavalier-tra2"
click at [699, 675] on input "/cavapoo" at bounding box center [726, 676] width 81 height 20
paste input "-tra2"
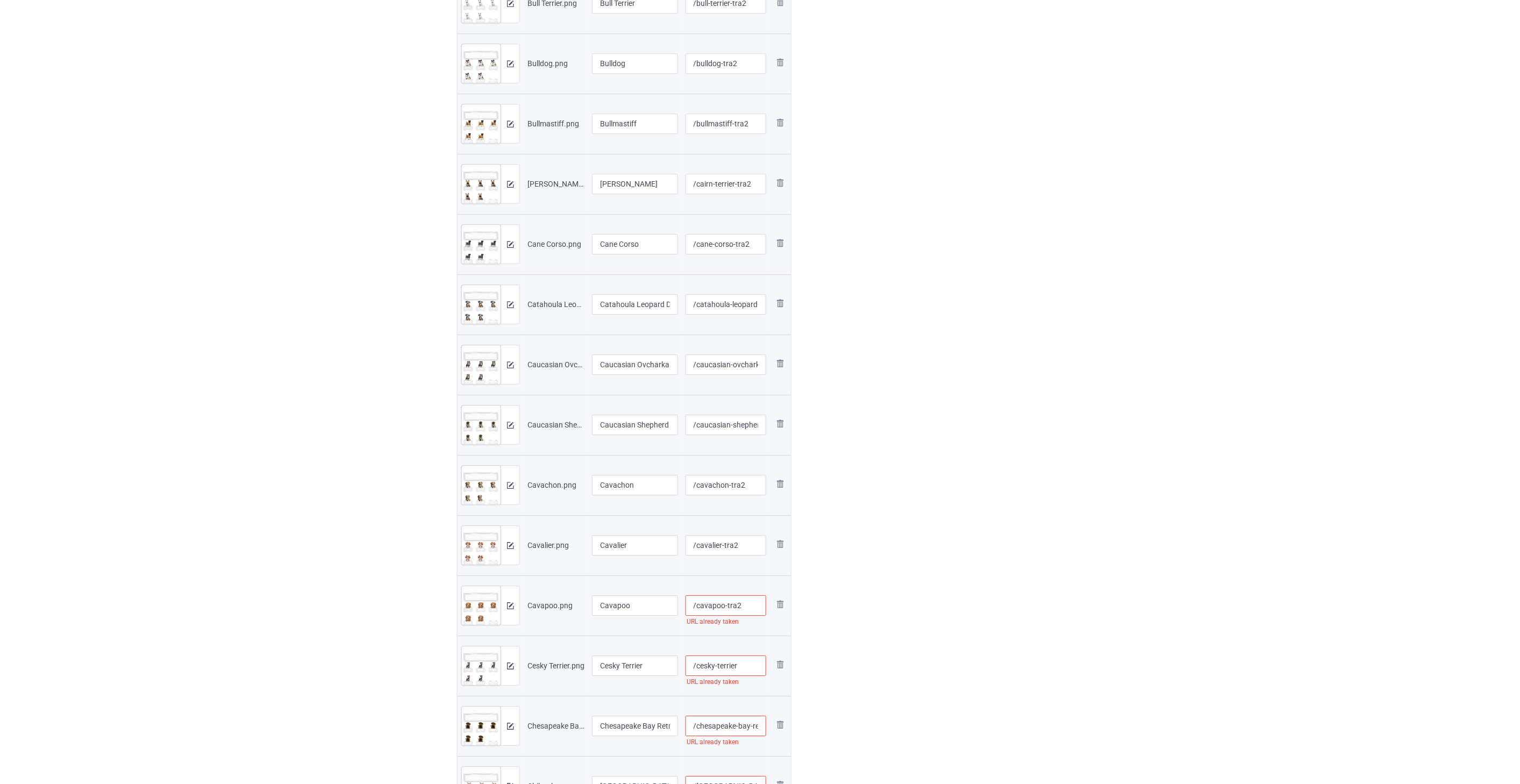
scroll to position [1314, 0]
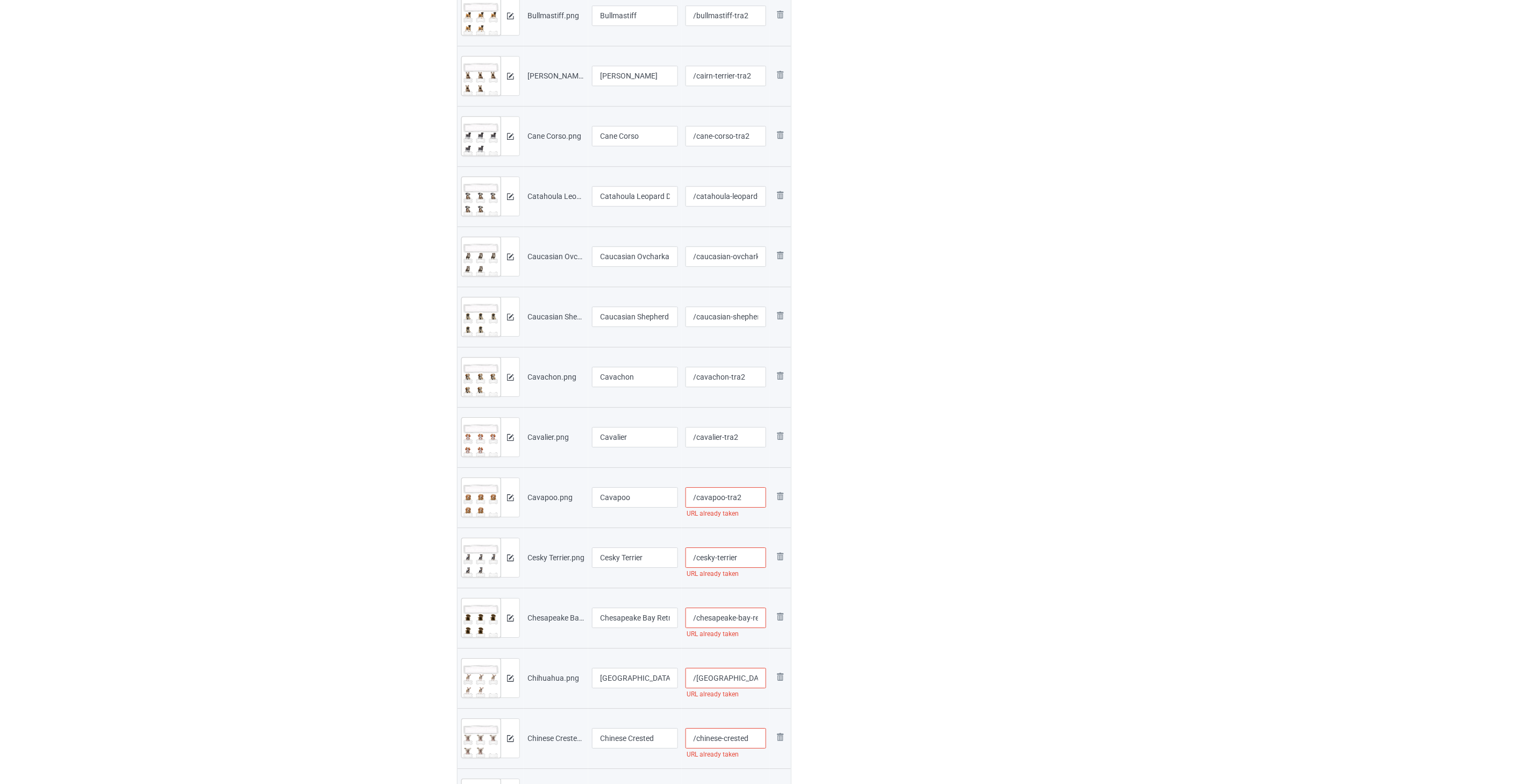
type input "/cavapoo-tra2"
click at [699, 549] on input "/cesky-terrier" at bounding box center [726, 558] width 81 height 20
paste input "-tra2"
type input "/cesky-terrier-tra2"
click at [699, 619] on input "/chesapeake-bay-retriever" at bounding box center [726, 618] width 81 height 20
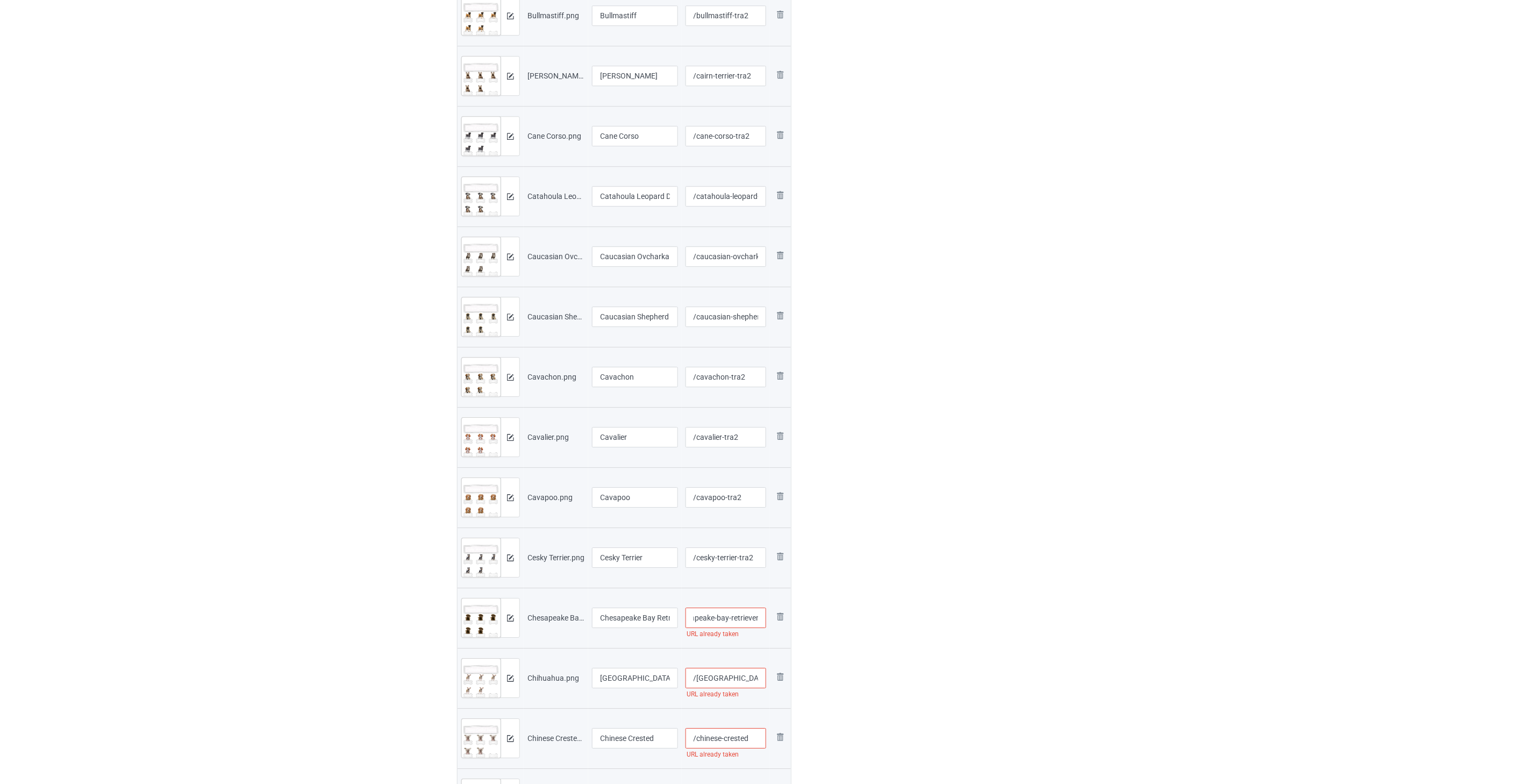
paste input "-tra2"
type input "/chesapeake-bay-retriever-tra2"
click at [699, 680] on input "/[GEOGRAPHIC_DATA]" at bounding box center [726, 678] width 81 height 20
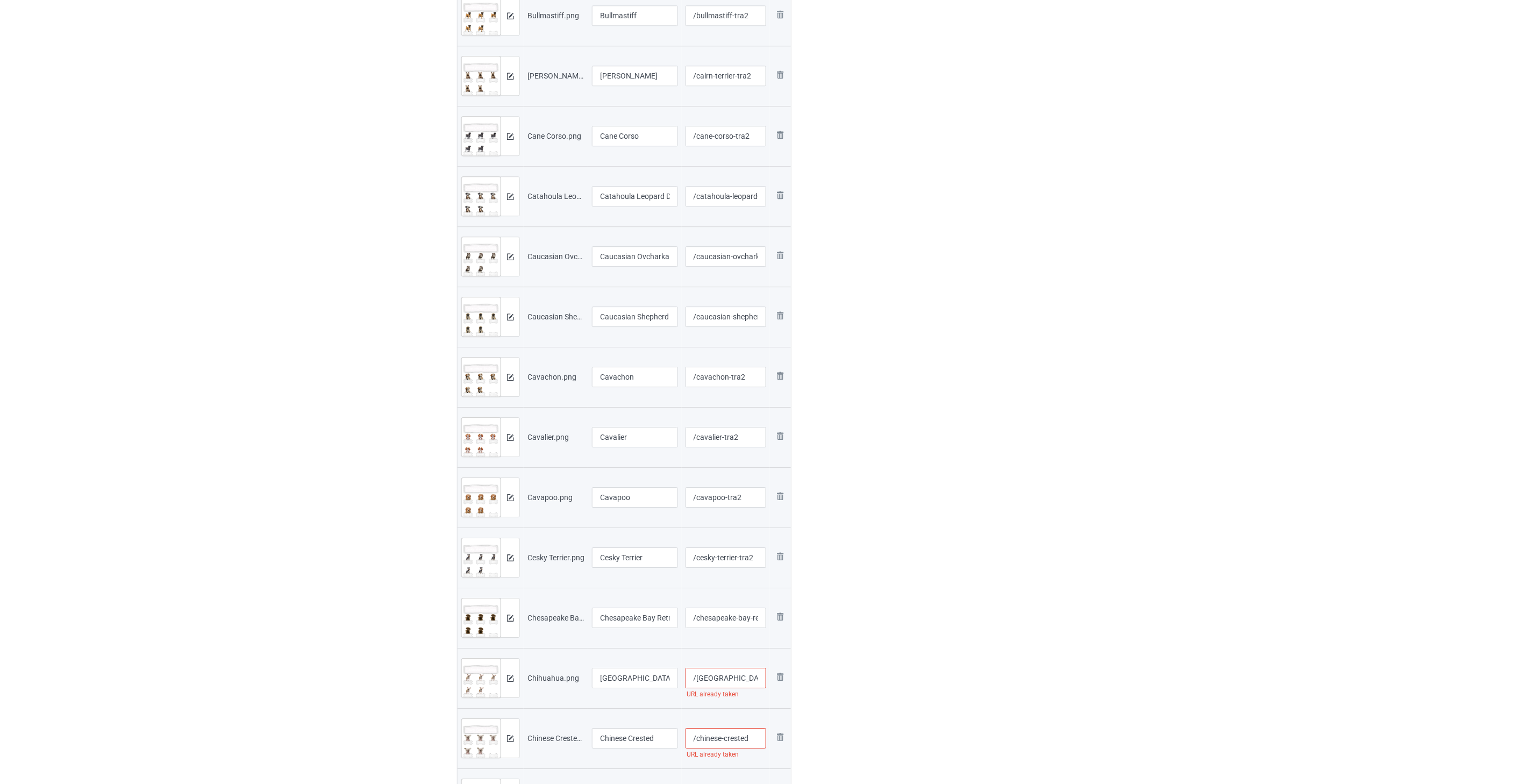
paste input "-tra2"
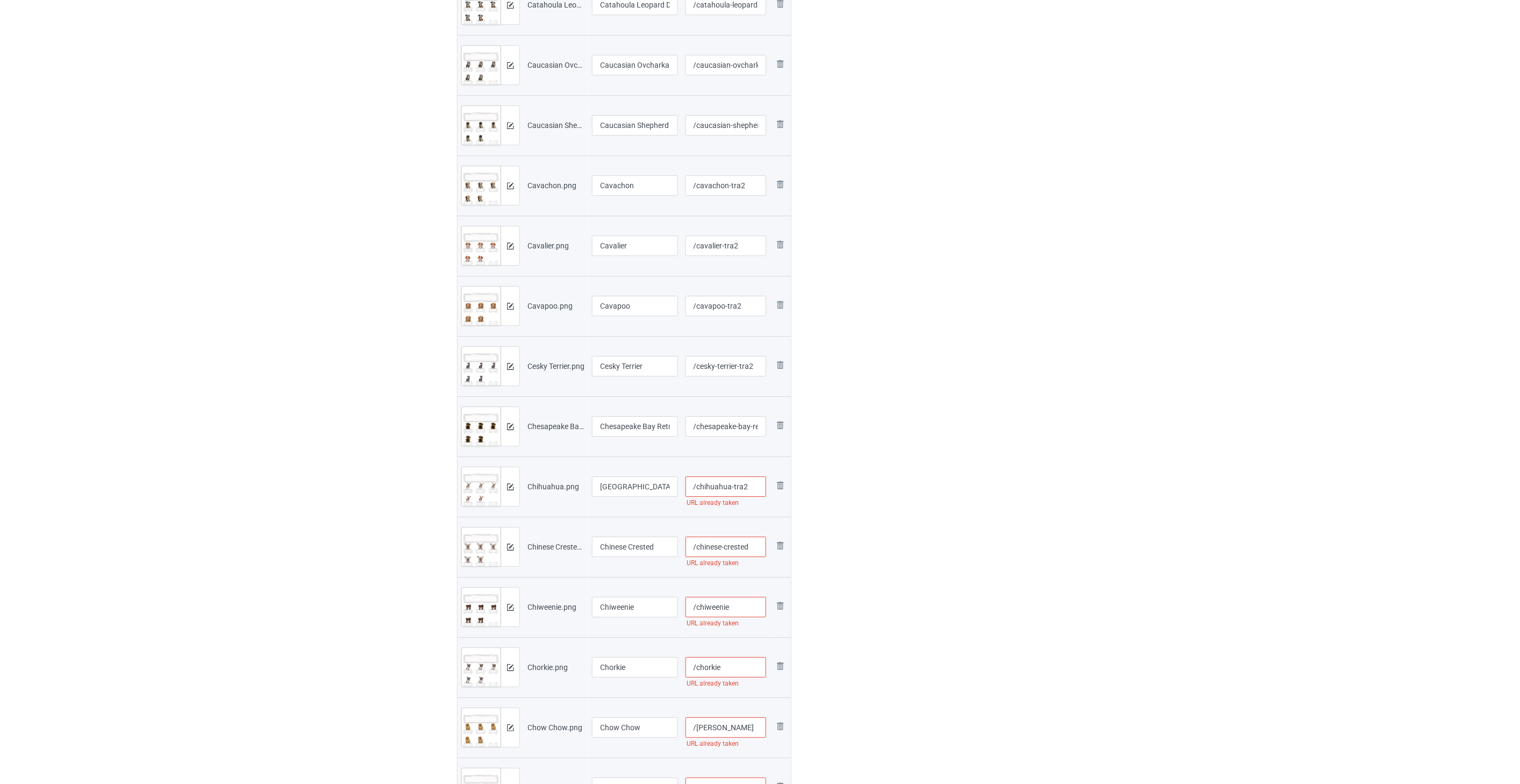
scroll to position [1553, 0]
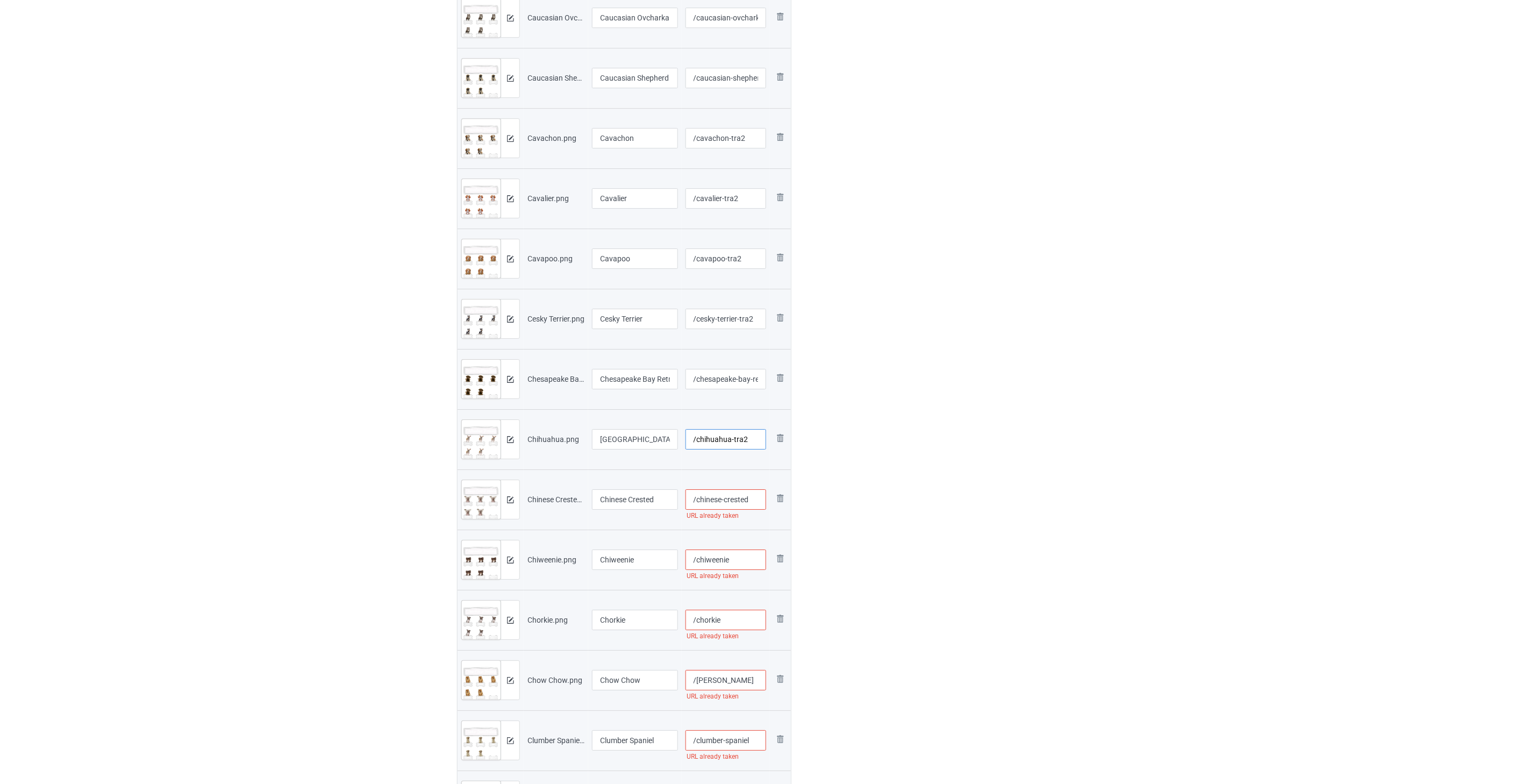
type input "/chihuahua-tra2"
click at [699, 502] on input "/chinese-crested" at bounding box center [726, 499] width 81 height 20
paste input "-tra2"
type input "/chinese-crested-tra2"
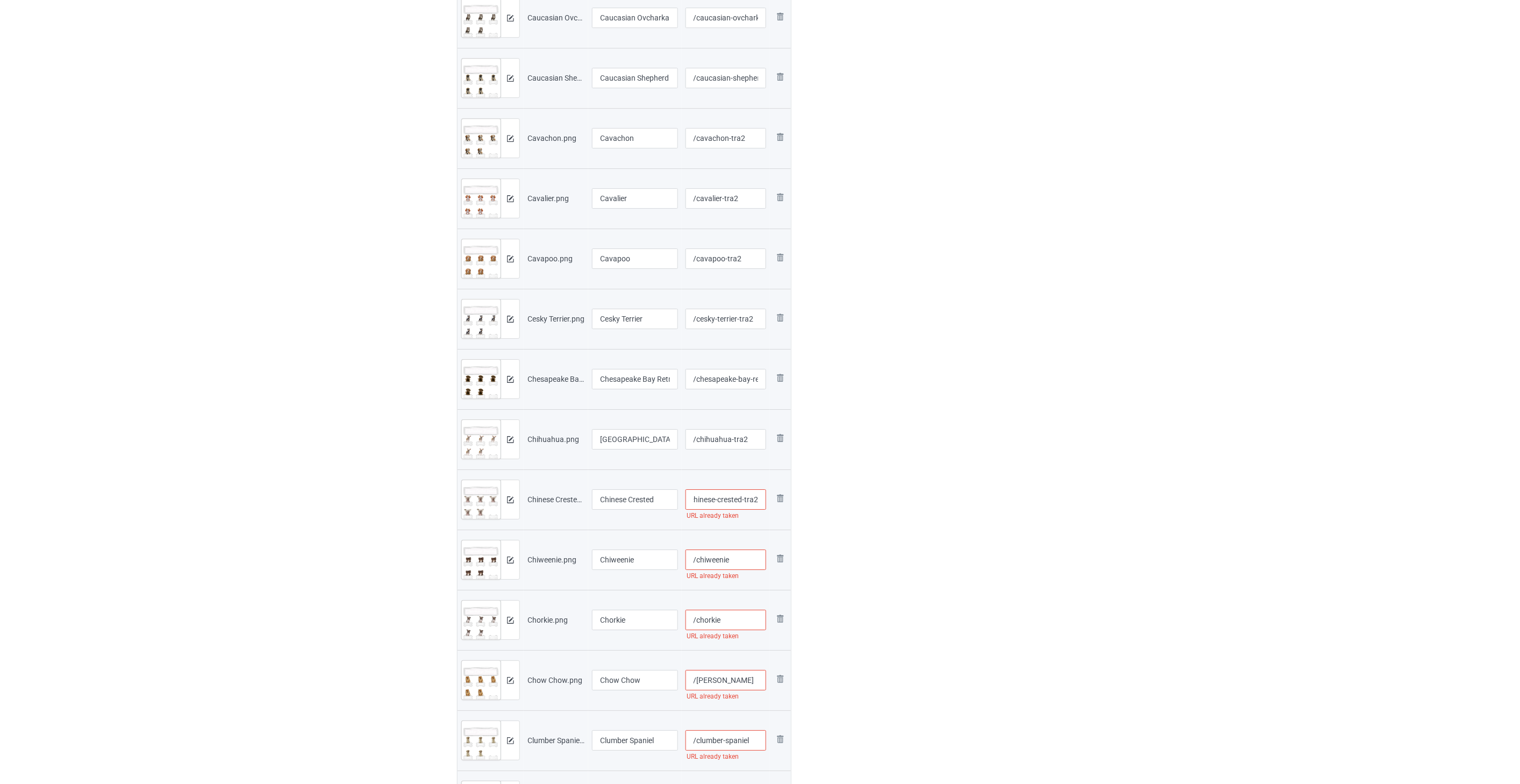
scroll to position [0, 0]
click at [699, 555] on input "/chiweenie" at bounding box center [726, 560] width 81 height 20
paste input "-tra2"
type input "/chiweenie-tra2"
click at [699, 613] on input "/chorkie" at bounding box center [726, 620] width 81 height 20
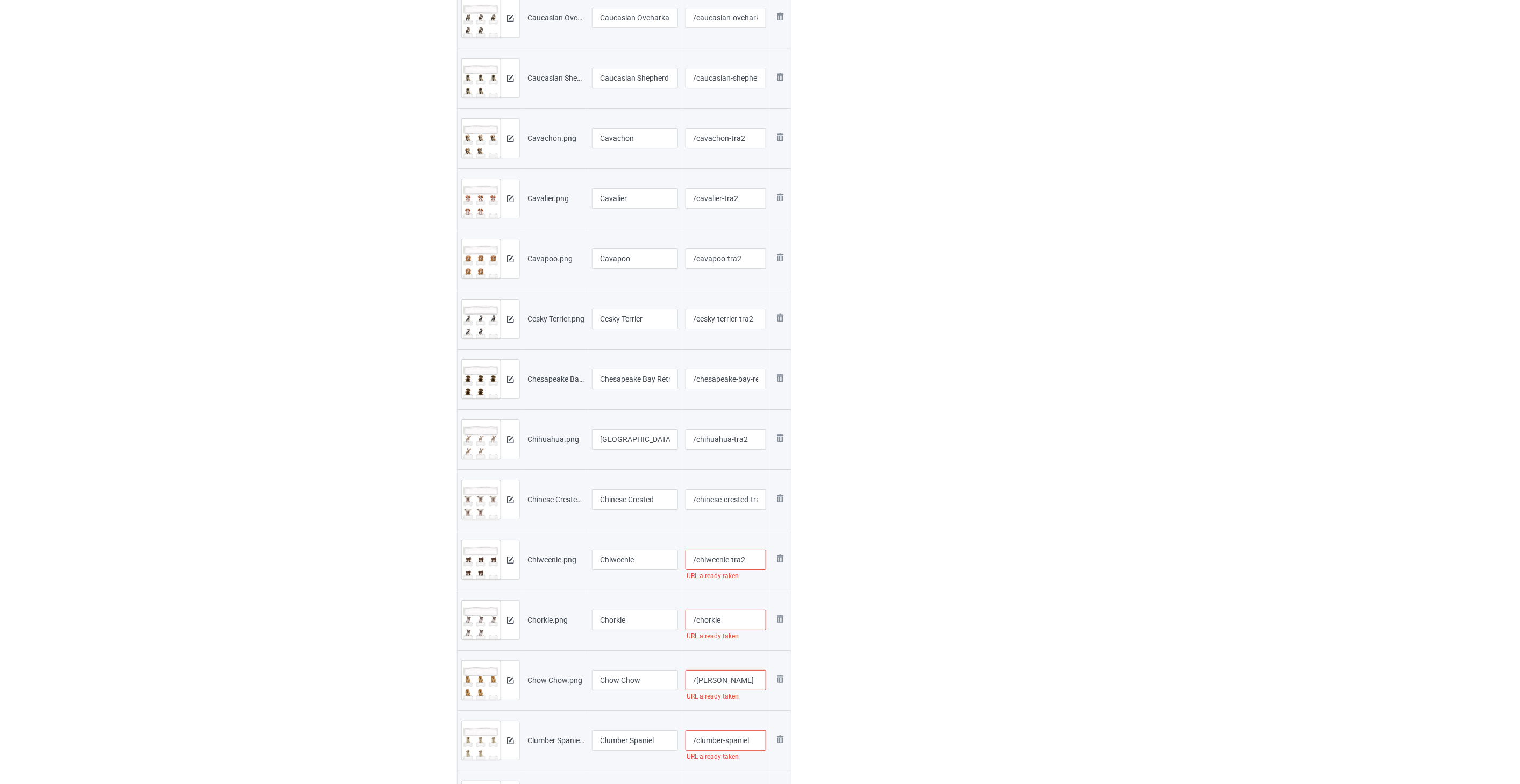
paste
type input "/chorkie-tra2"
click at [699, 675] on input "/[PERSON_NAME]" at bounding box center [726, 681] width 81 height 20
type input "/chow-chow-tra2"
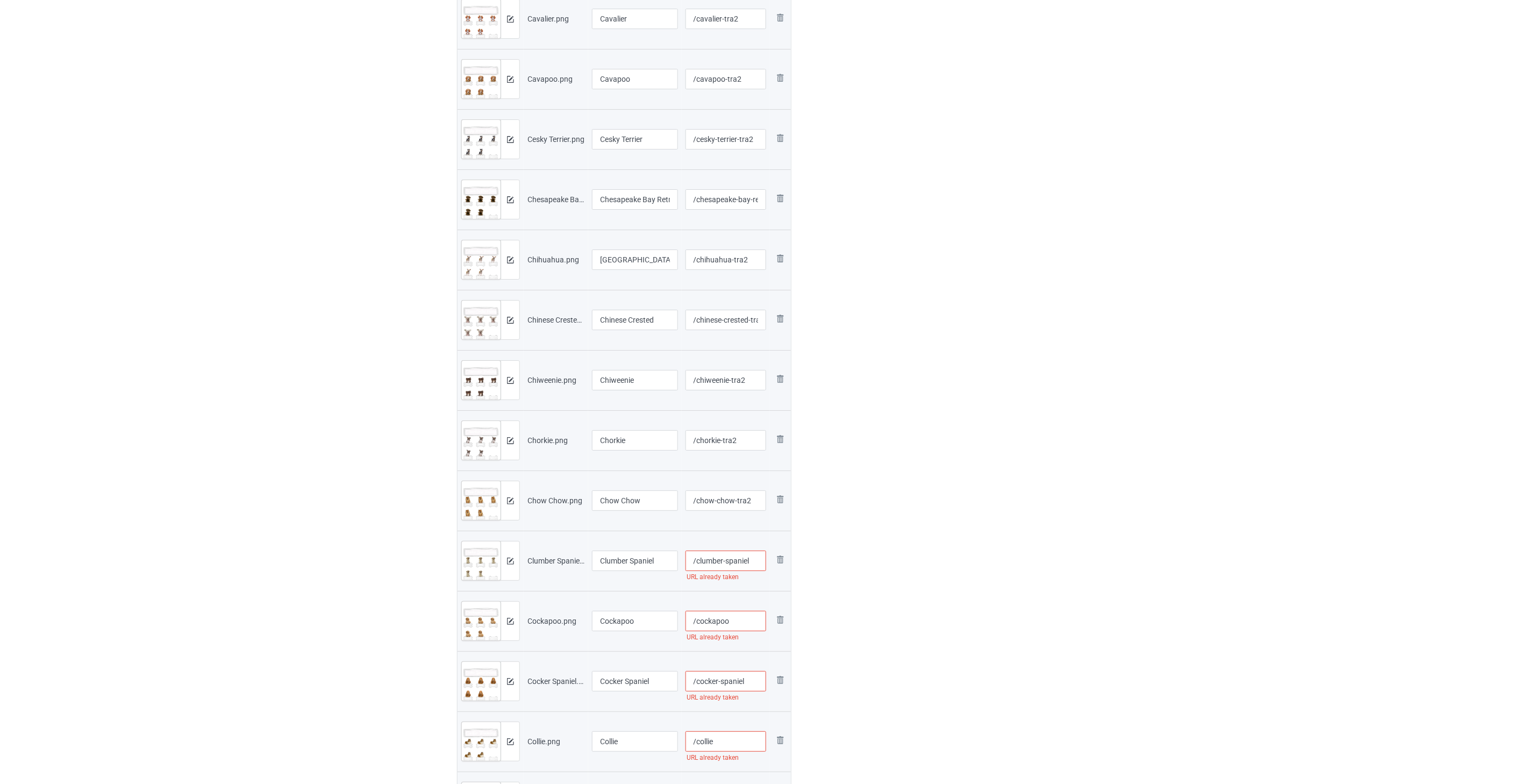
click at [699, 558] on input "/clumber-spaniel" at bounding box center [726, 561] width 81 height 20
type input "/clumber-spaniel-tra2"
click at [699, 628] on input "/cockapoo" at bounding box center [726, 621] width 81 height 20
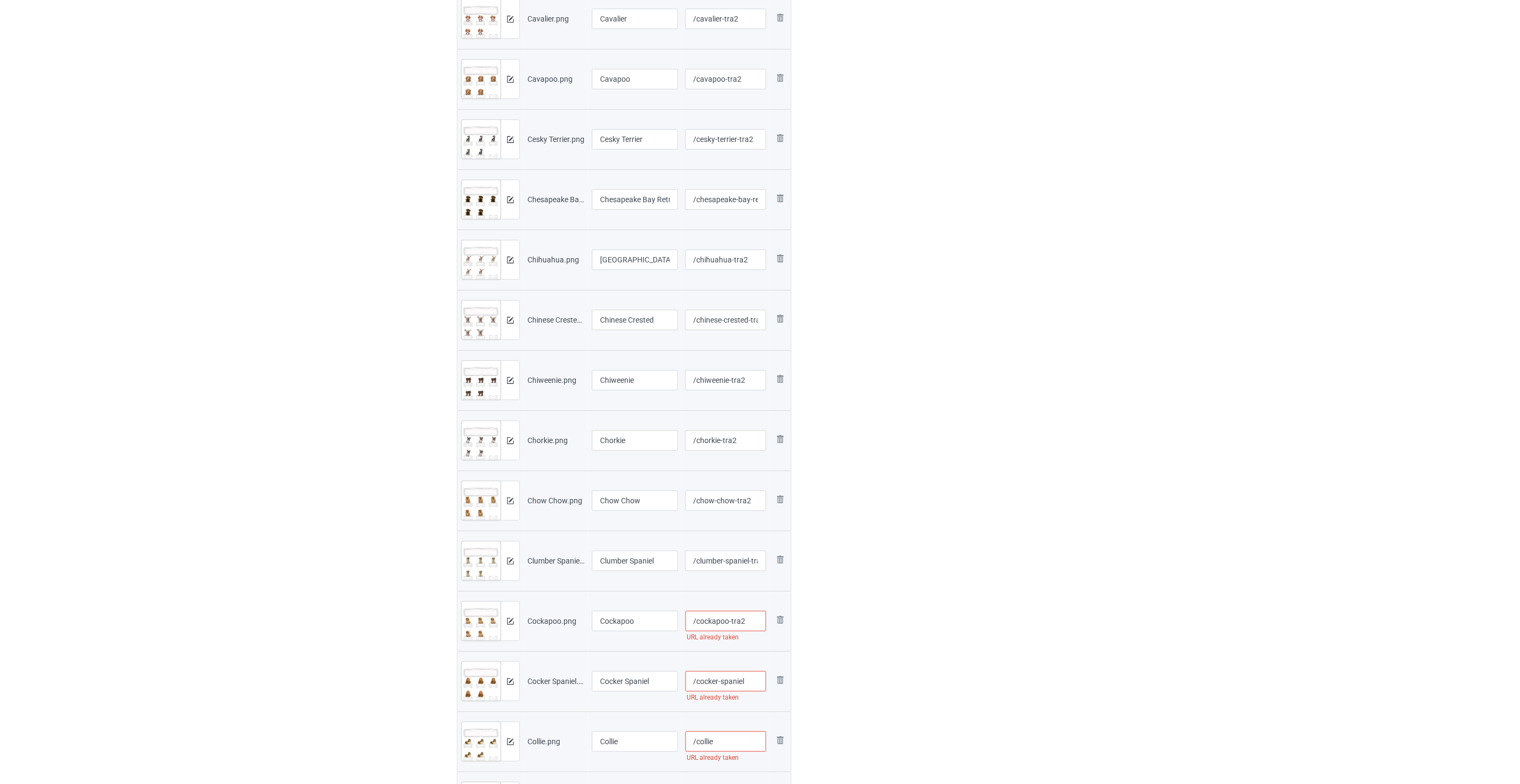
type input "/cockapoo-tra2"
click at [699, 684] on input "/cocker-spaniel" at bounding box center [726, 681] width 81 height 20
type input "/cocker-spaniel-tra2"
click at [699, 505] on input "/collie" at bounding box center [726, 503] width 81 height 20
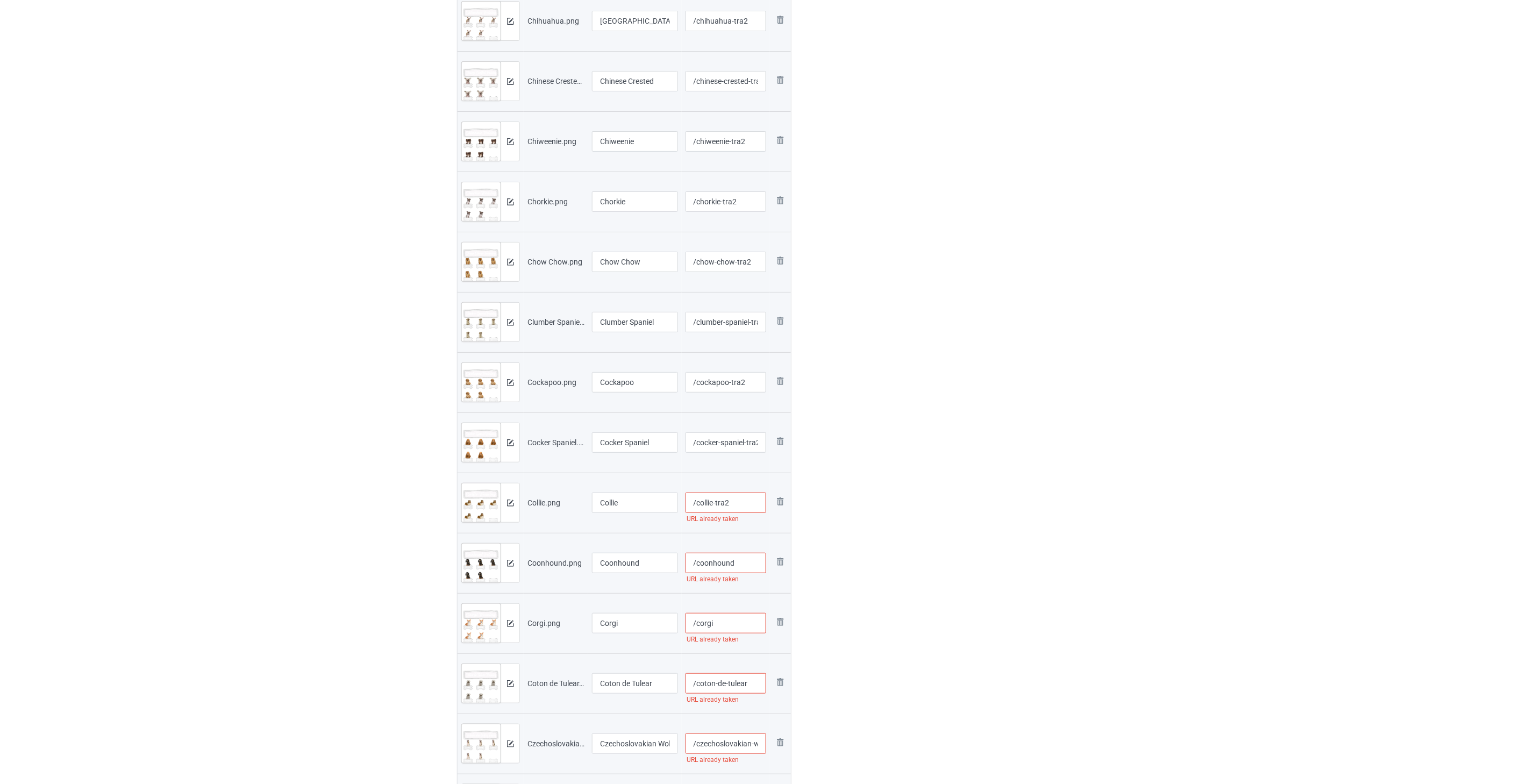
type input "/collie-tra2"
click at [699, 559] on input "/coonhound" at bounding box center [726, 563] width 81 height 20
type input "/coonhound-tra2"
click at [699, 624] on input "/corgi" at bounding box center [726, 623] width 81 height 20
type input "/corgi-tra2"
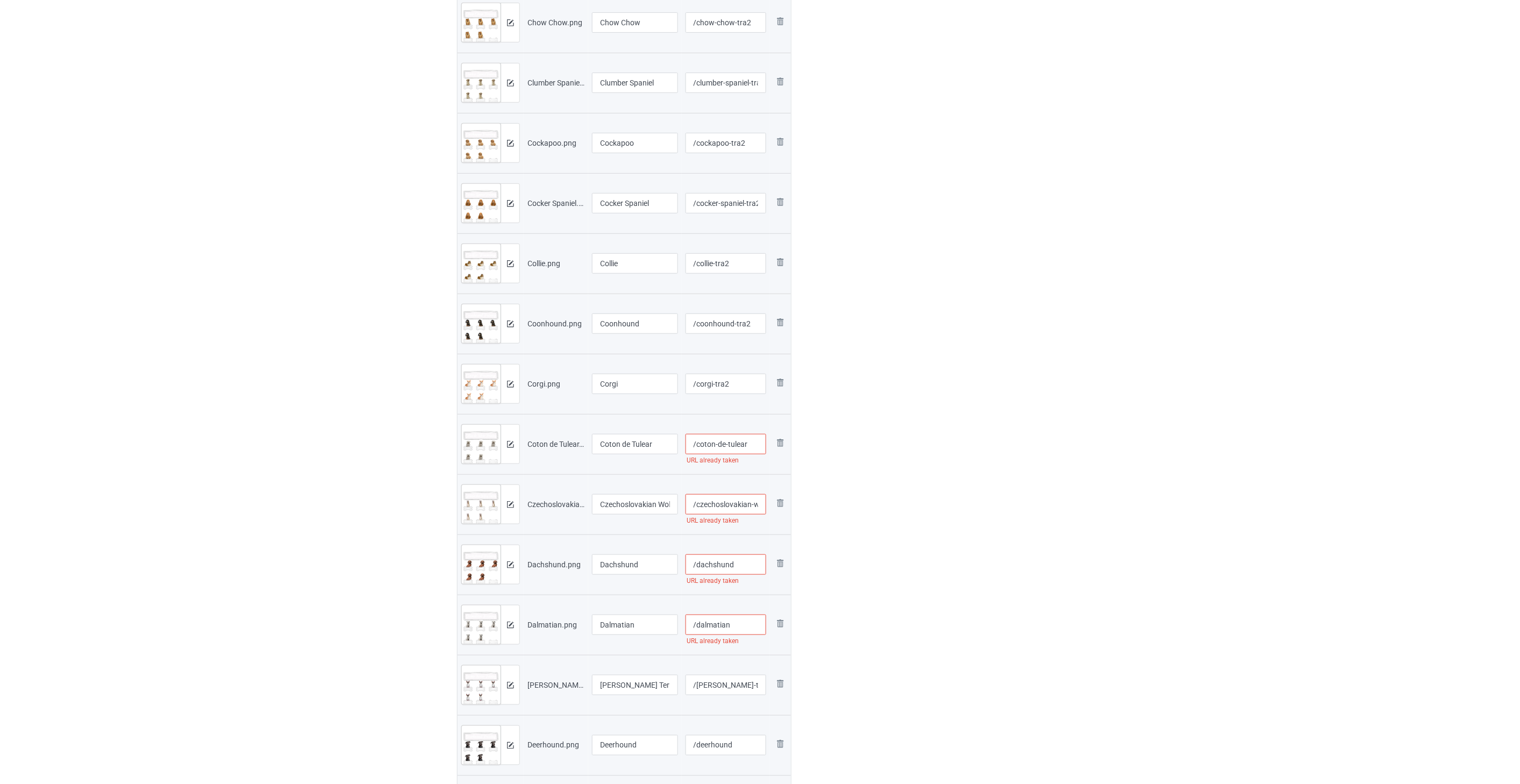
click at [699, 445] on input "/coton-de-tulear" at bounding box center [726, 444] width 81 height 20
type input "/coton-de-tulear-tra2"
drag, startPoint x: 717, startPoint y: 507, endPoint x: 717, endPoint y: 501, distance: 6.0
click at [699, 504] on input "/czechoslovakian-wolfdog" at bounding box center [726, 504] width 81 height 20
type input "/czechoslovakian-wolfdog-tra2"
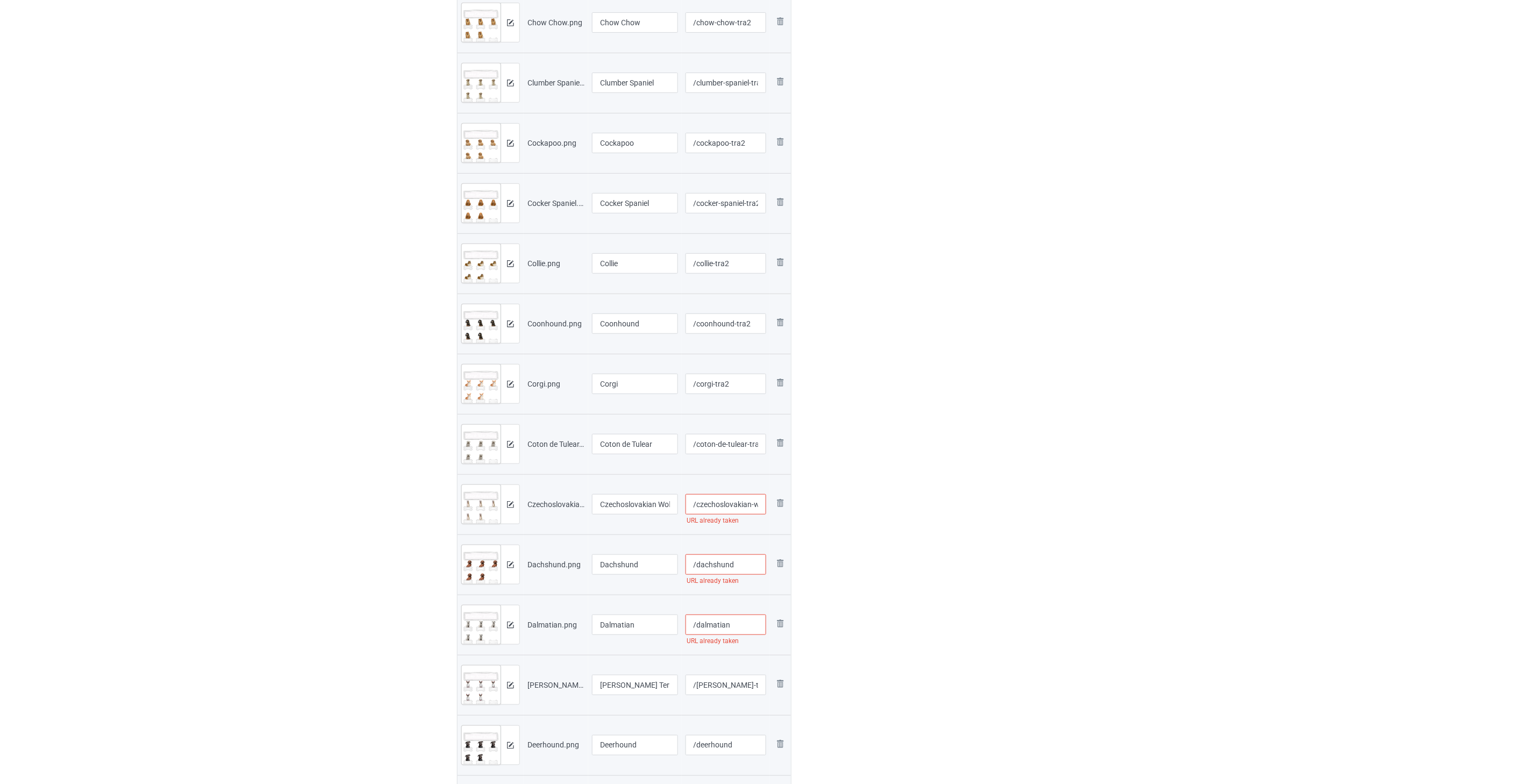
click at [699, 564] on input "/dachshund" at bounding box center [726, 564] width 81 height 20
type input "/dachshund-tra2"
click at [699, 625] on input "/dalmatian" at bounding box center [726, 625] width 81 height 20
click at [699, 685] on input "/[PERSON_NAME]-terrier" at bounding box center [726, 685] width 81 height 20
type input "/dalmatian-tra2"
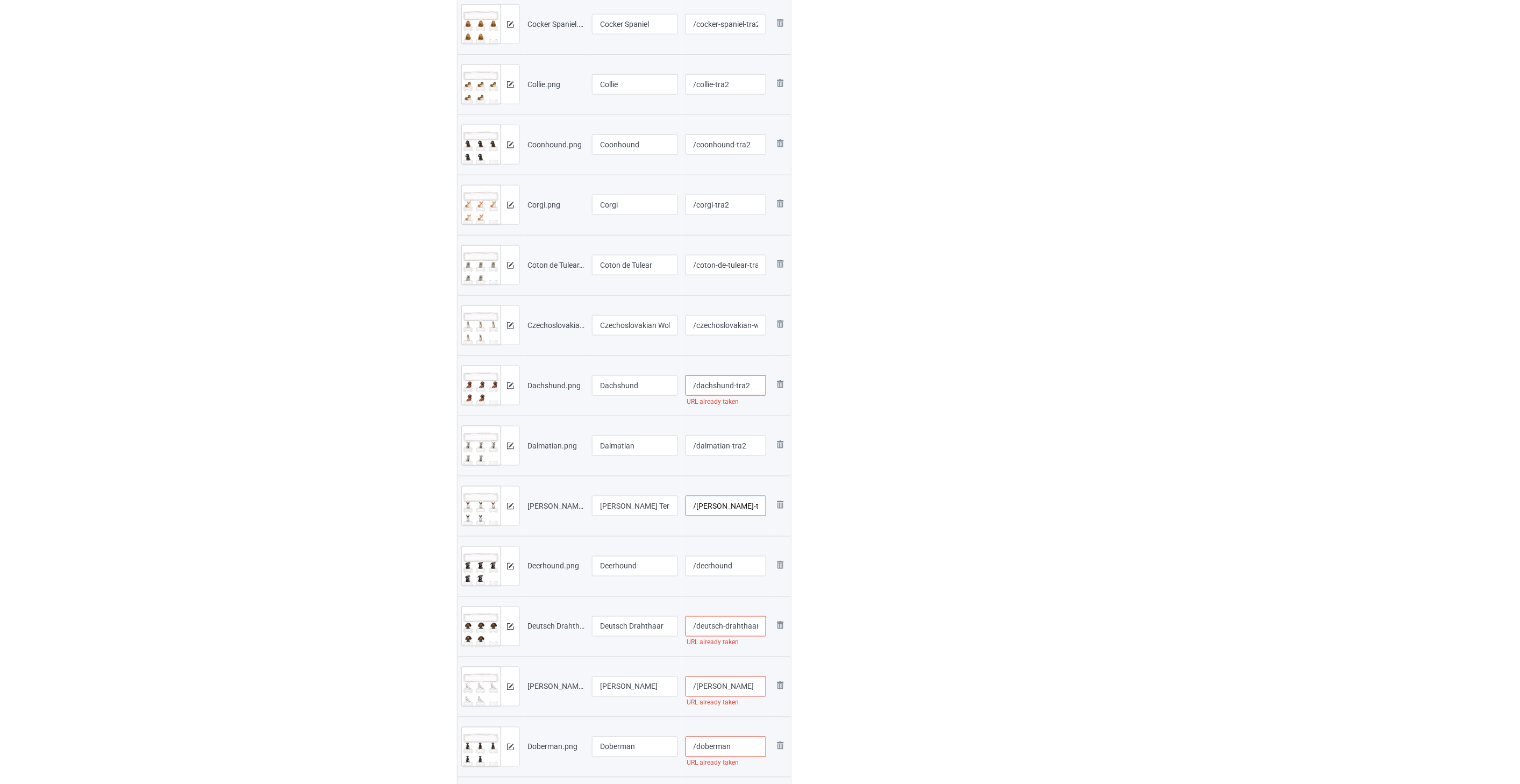
type input "/[PERSON_NAME]-terrier-tra2"
click at [699, 384] on input "/dachshund-tra2" at bounding box center [726, 386] width 81 height 20
type input "/dachshund-tra2"
click at [699, 619] on input "/deutsch-drahthaar" at bounding box center [726, 626] width 81 height 20
type input "/deutsch-drahthaar-tra2"
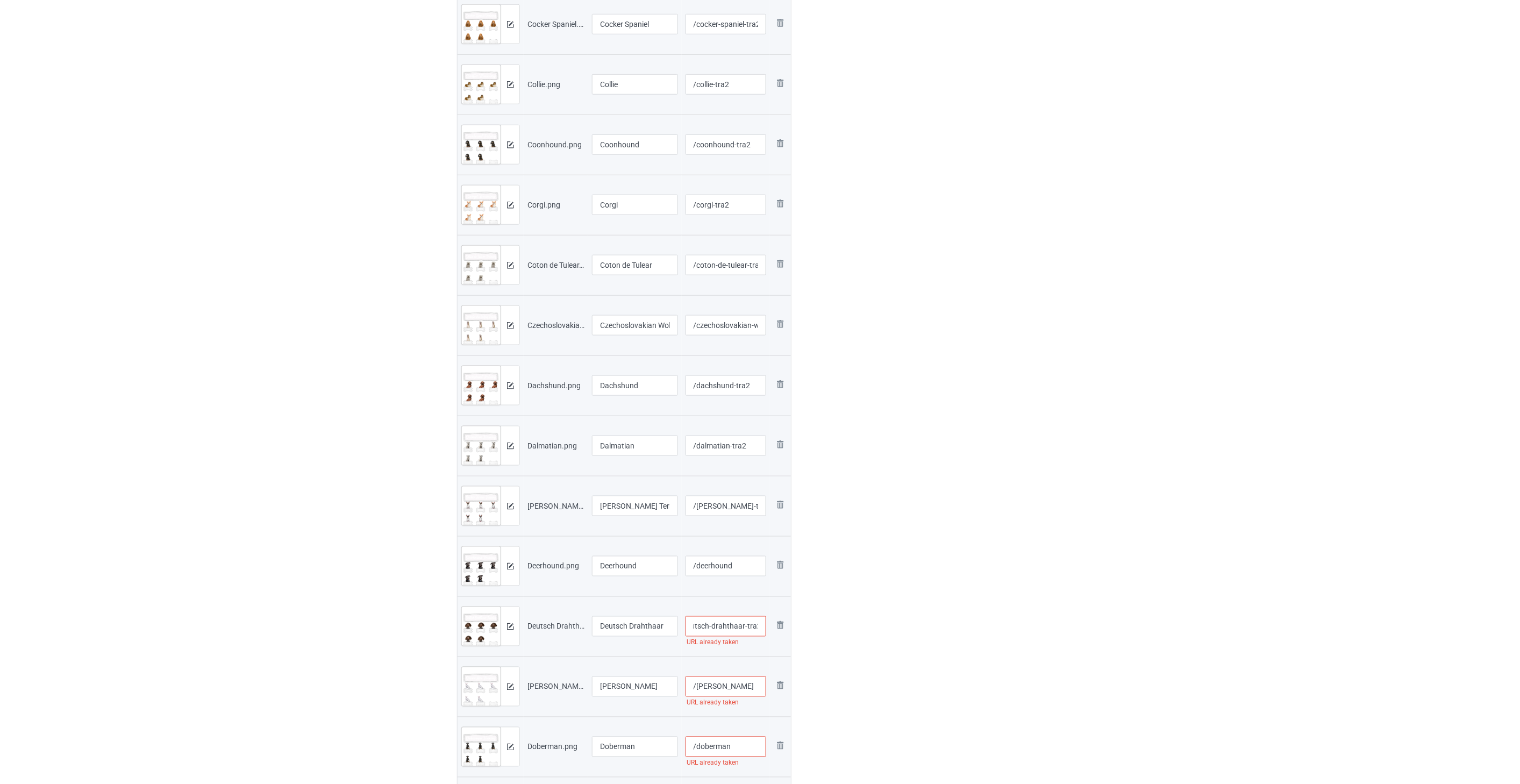
click at [699, 691] on input "/[PERSON_NAME]" at bounding box center [726, 687] width 81 height 20
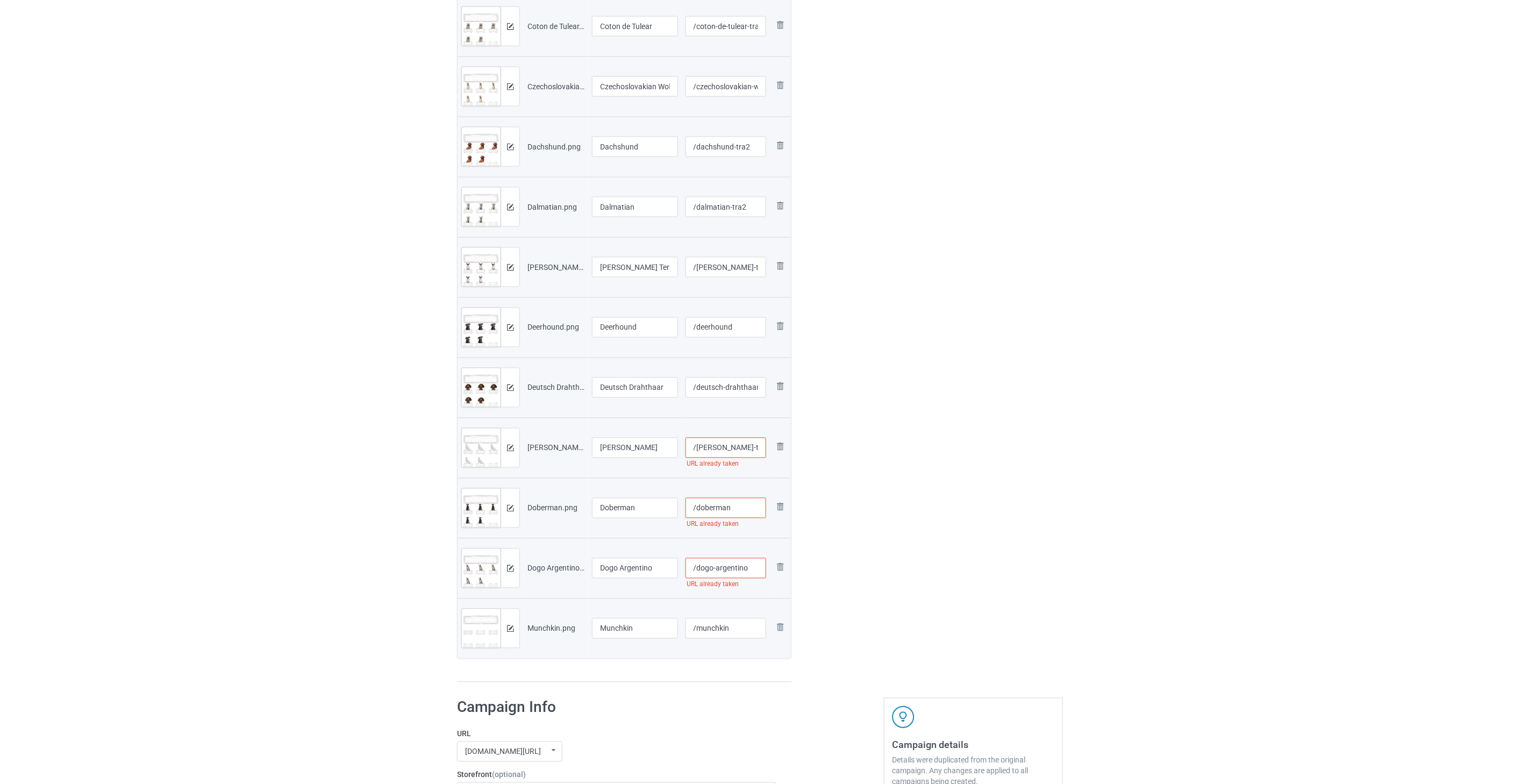
type input "/[PERSON_NAME]-tra2"
click at [699, 510] on input "/doberman" at bounding box center [726, 508] width 81 height 20
type input "/doberman-tra2"
click at [699, 570] on input "/dogo-argentino" at bounding box center [726, 569] width 81 height 20
type input "/dogo-argentino-tra2"
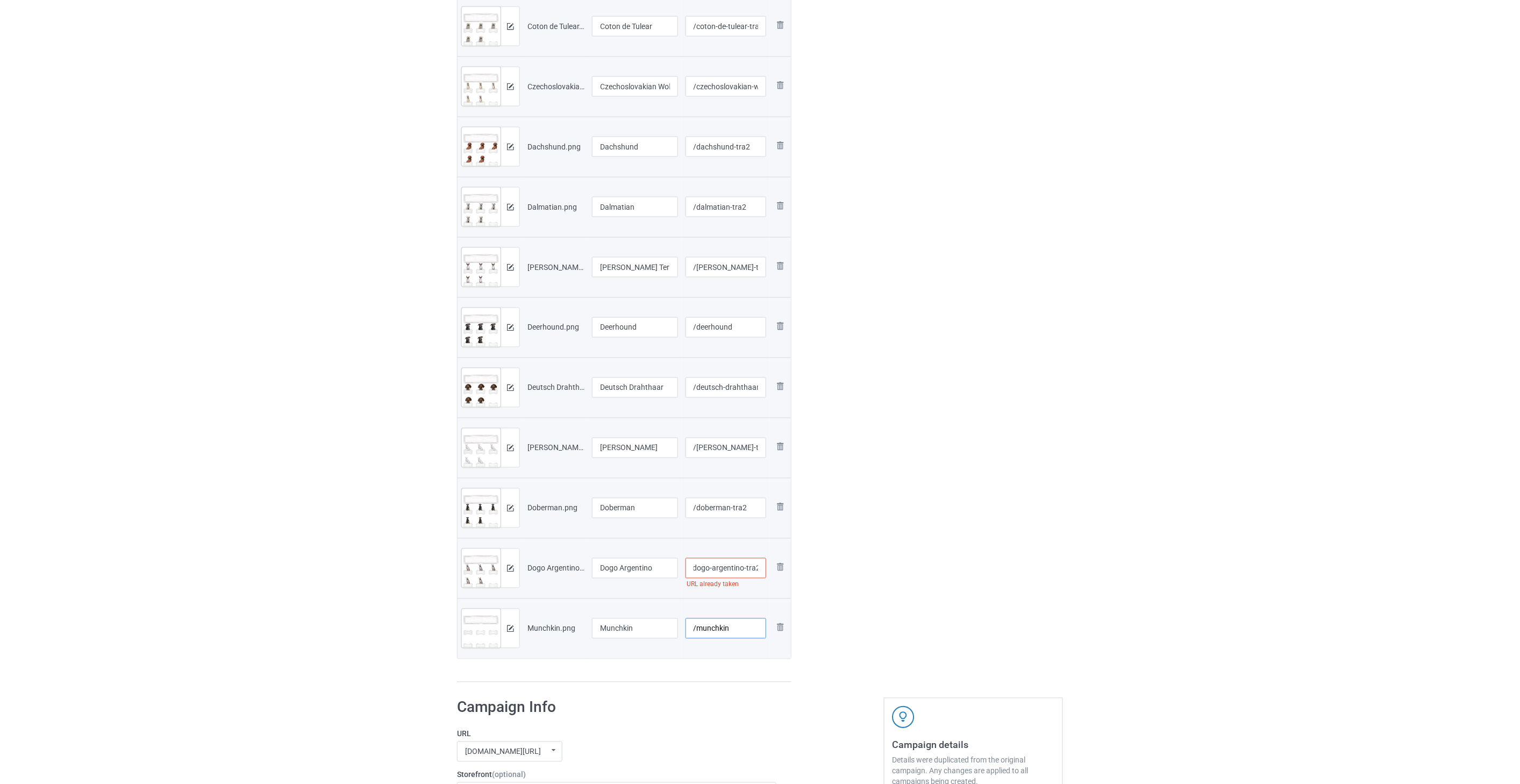
click at [699, 629] on input "/munchkin" at bounding box center [726, 629] width 81 height 20
type input "/munchkin-tra2"
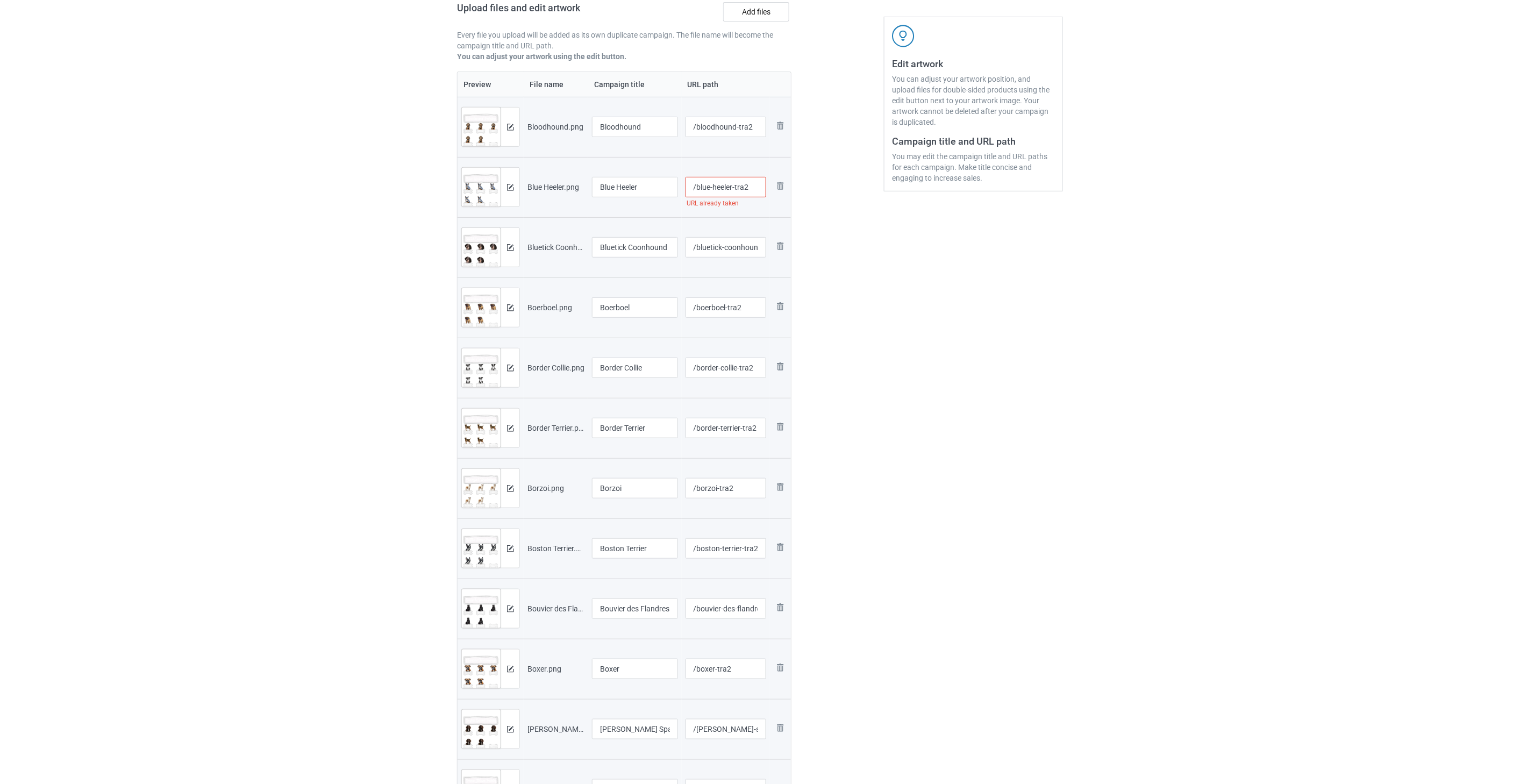
click at [699, 191] on input "/blue-heeler-tra2" at bounding box center [726, 187] width 81 height 20
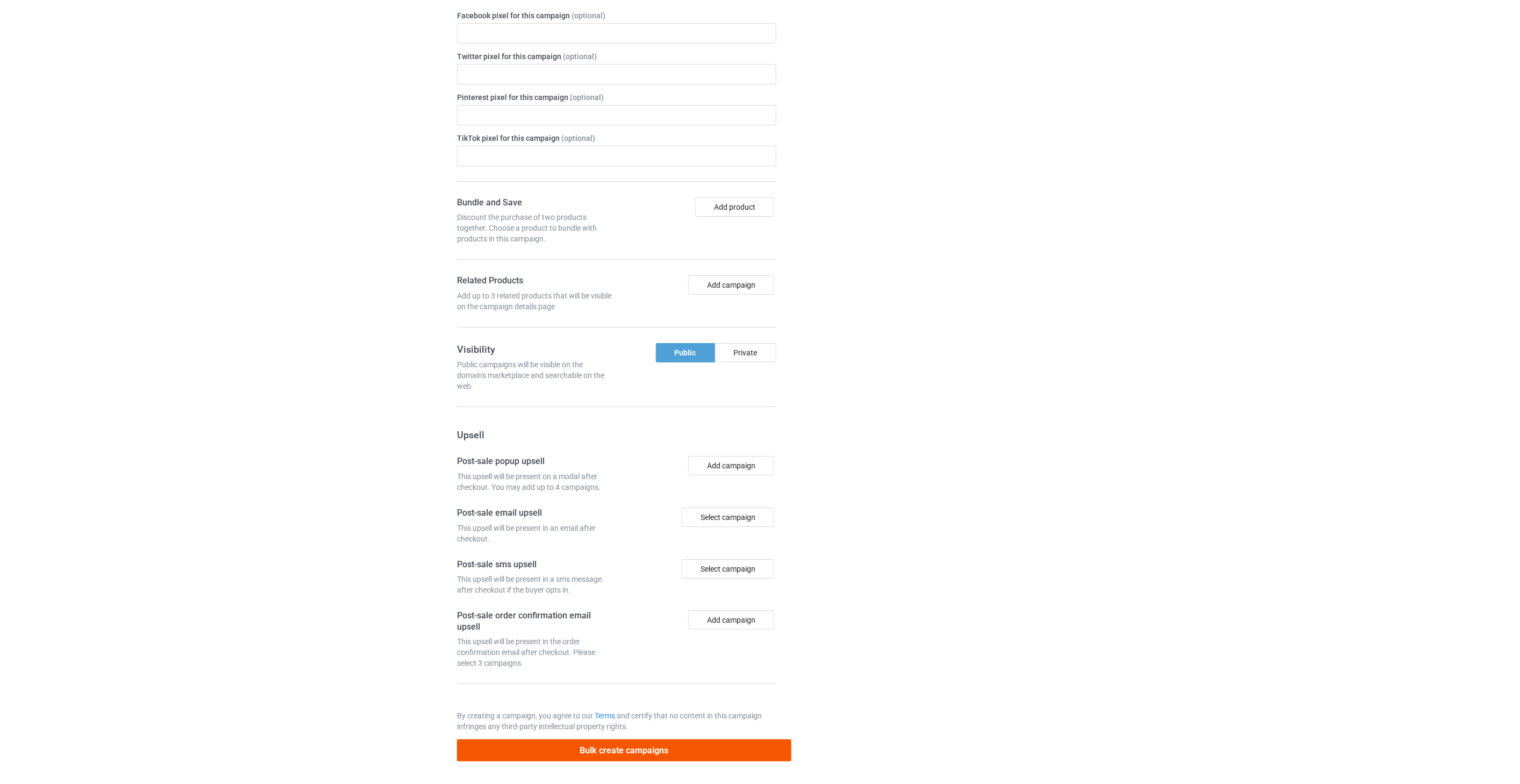
type input "/blue-heeler-tra22"
click at [655, 753] on button "Bulk create campaigns" at bounding box center [625, 750] width 335 height 22
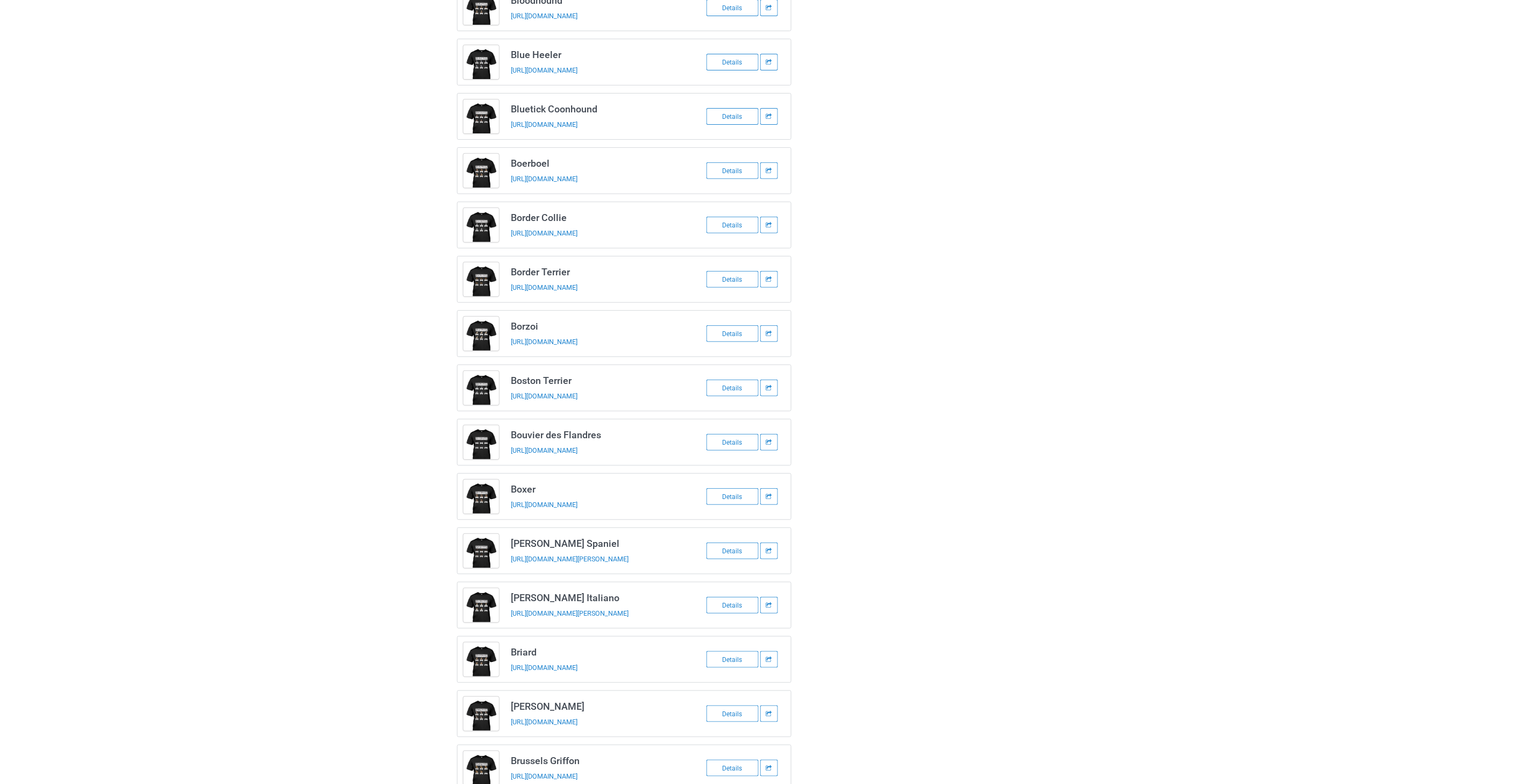
scroll to position [0, 0]
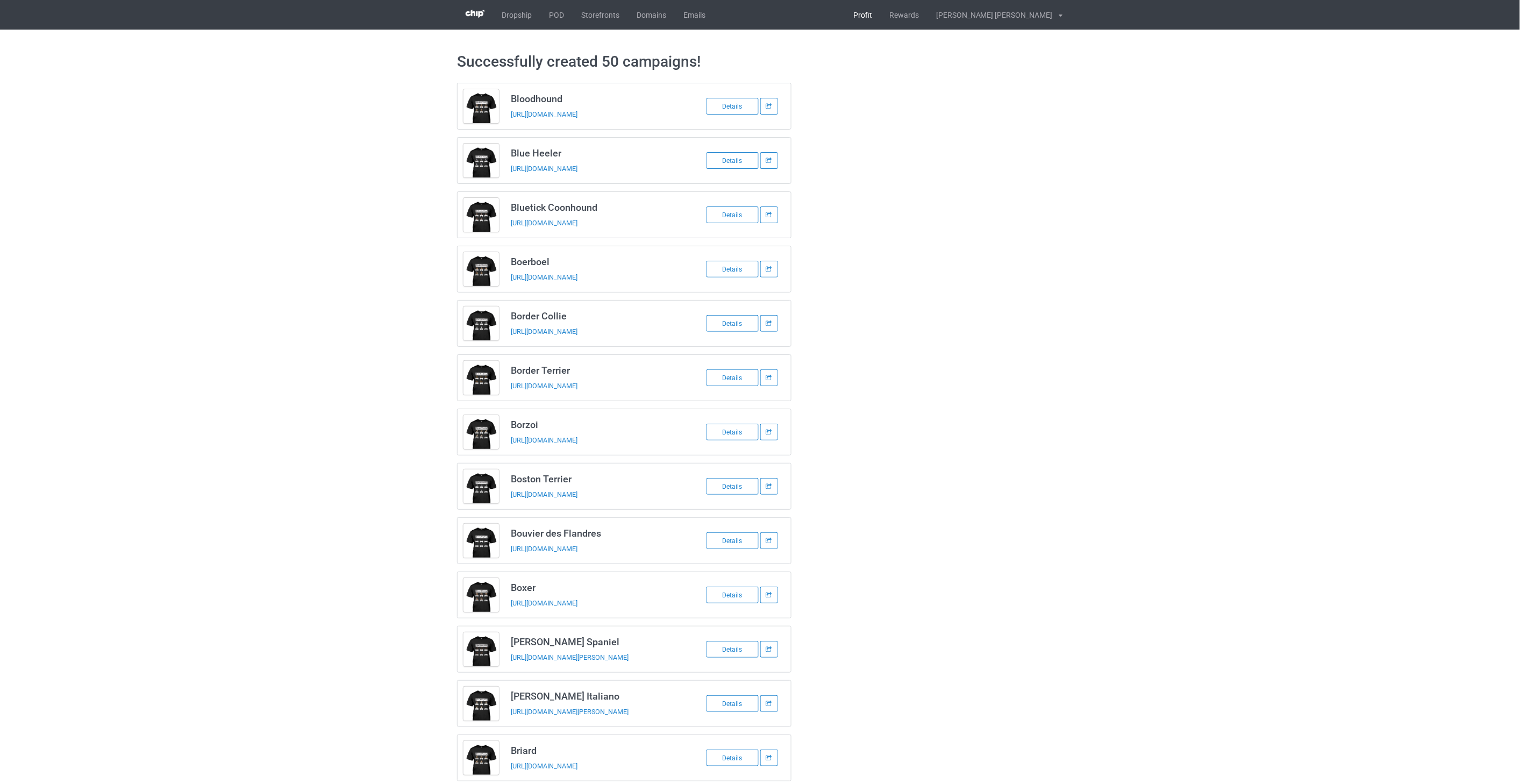
click at [699, 14] on link "Profit" at bounding box center [863, 14] width 36 height 29
